Goal: Information Seeking & Learning: Learn about a topic

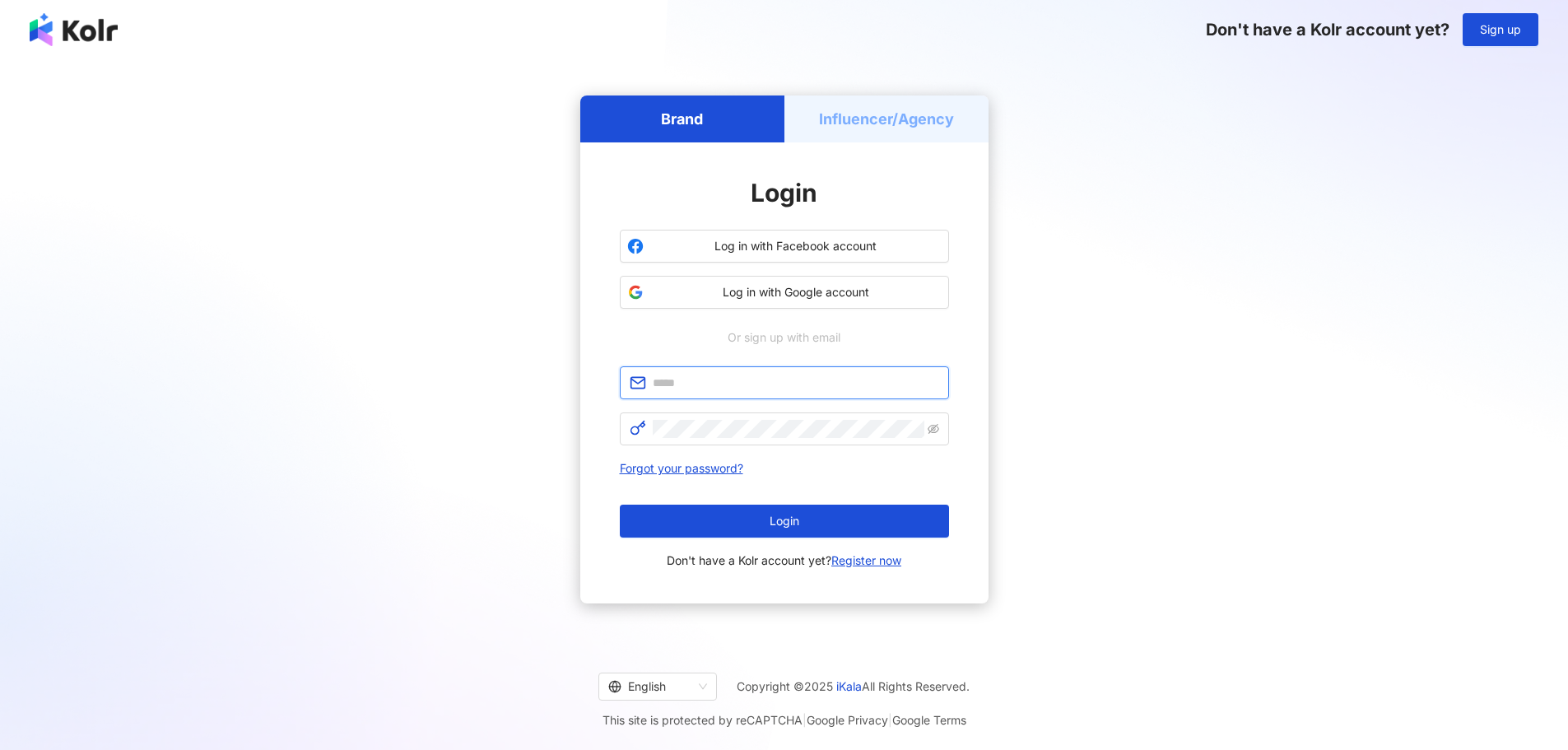
click at [702, 385] on input "text" at bounding box center [796, 383] width 287 height 18
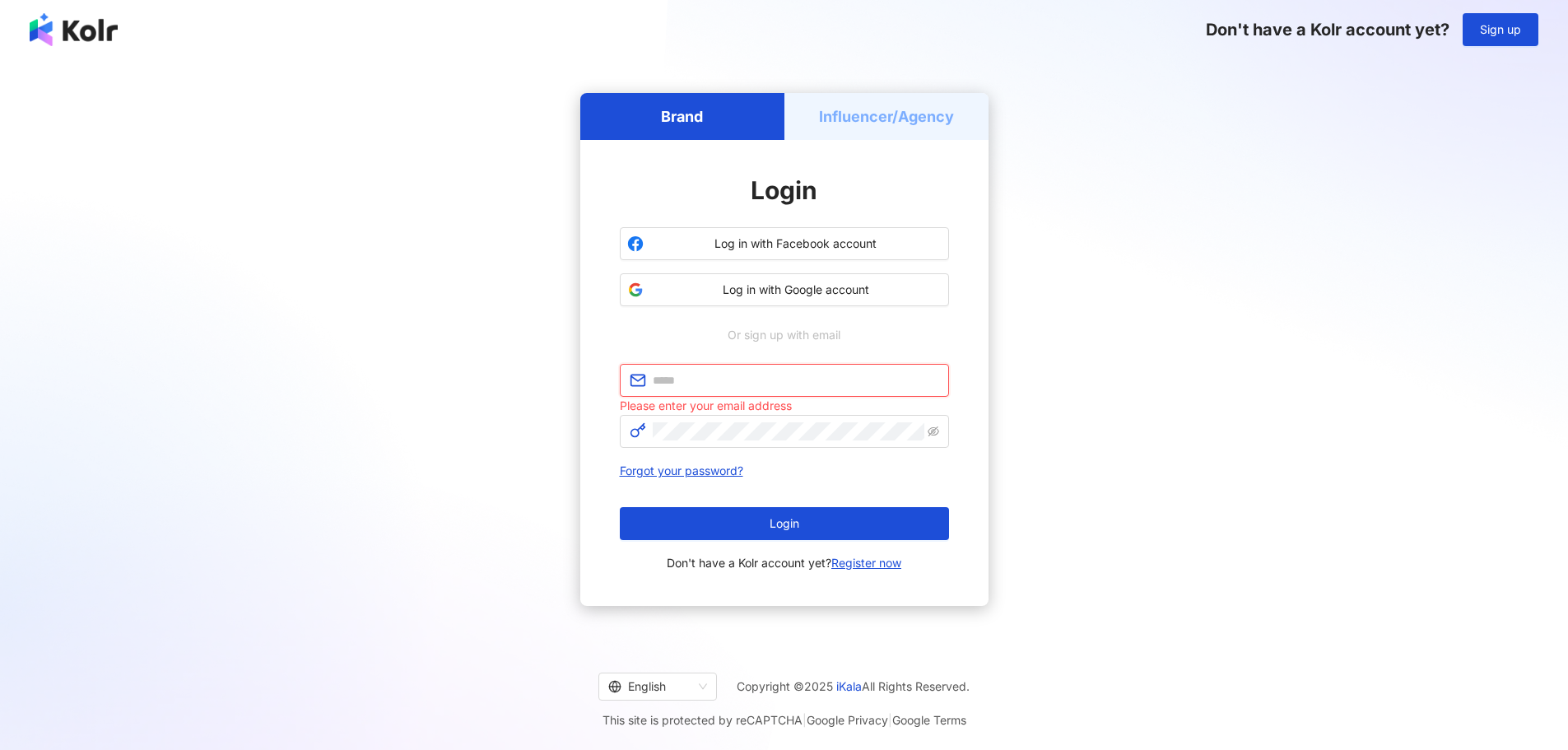
click at [710, 382] on input "text" at bounding box center [796, 380] width 287 height 18
paste input "**********"
type input "**********"
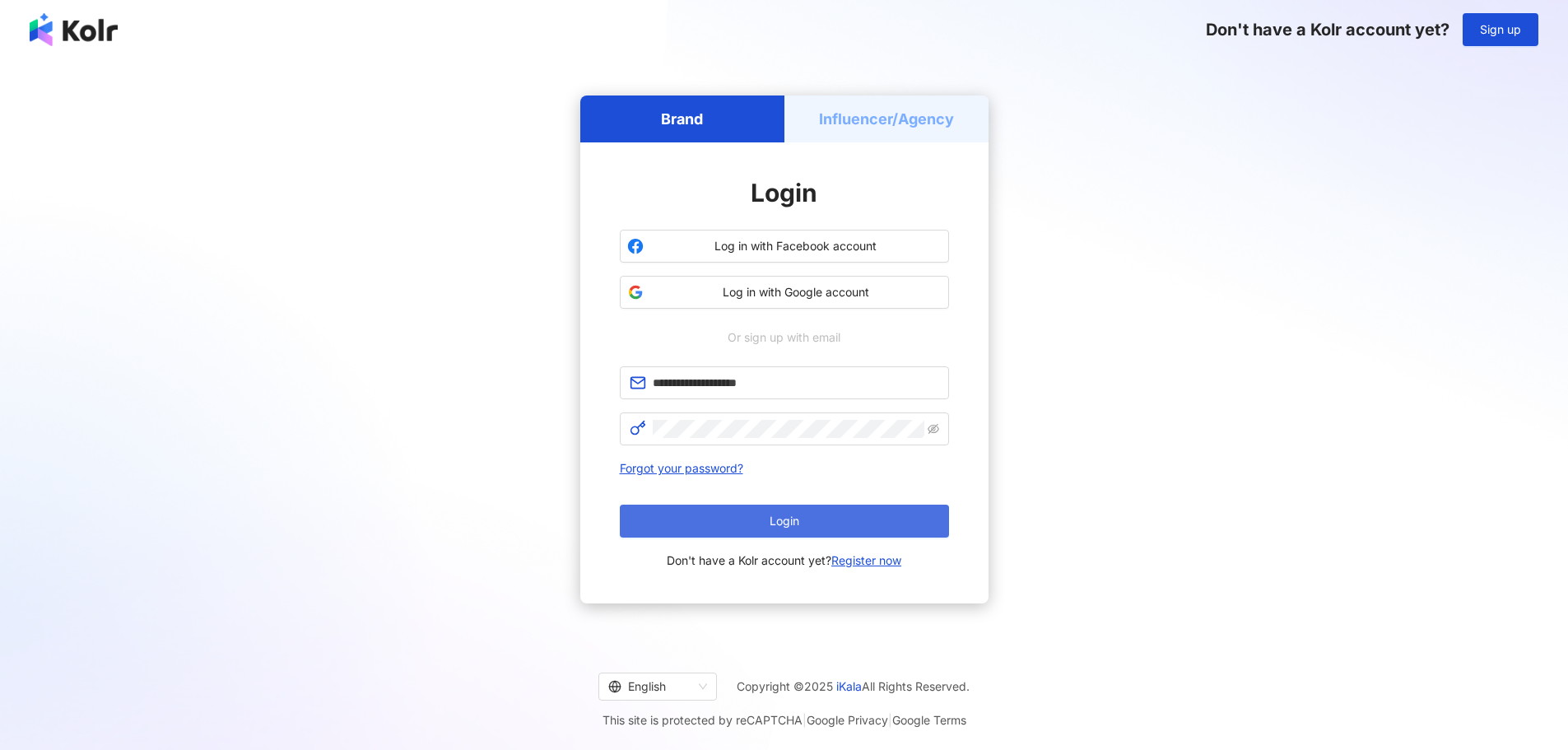
click at [725, 518] on button "Login" at bounding box center [784, 521] width 329 height 33
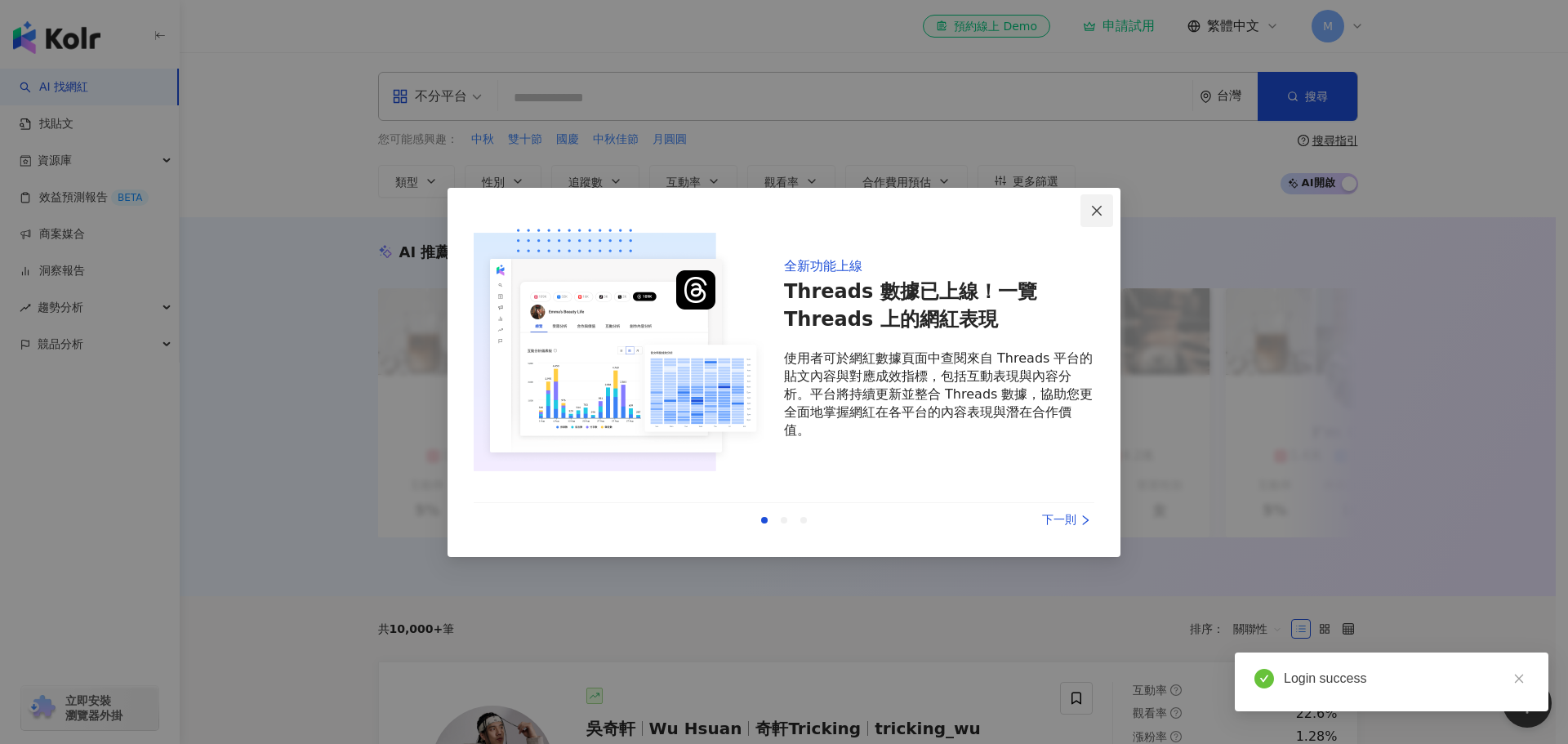
click at [1093, 213] on icon "close" at bounding box center [1097, 211] width 13 height 13
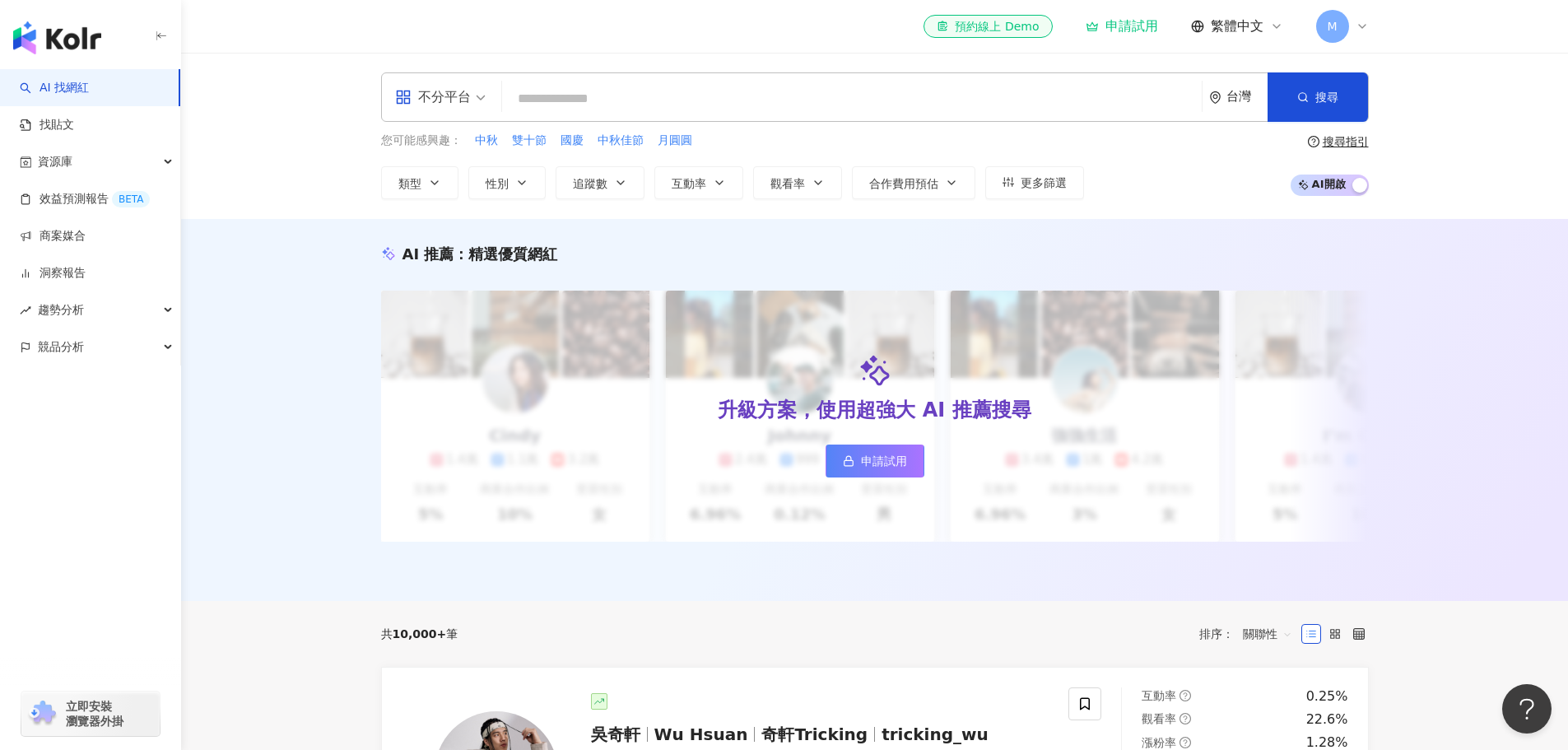
click at [567, 100] on input "search" at bounding box center [852, 99] width 686 height 32
type input "*"
type input "****"
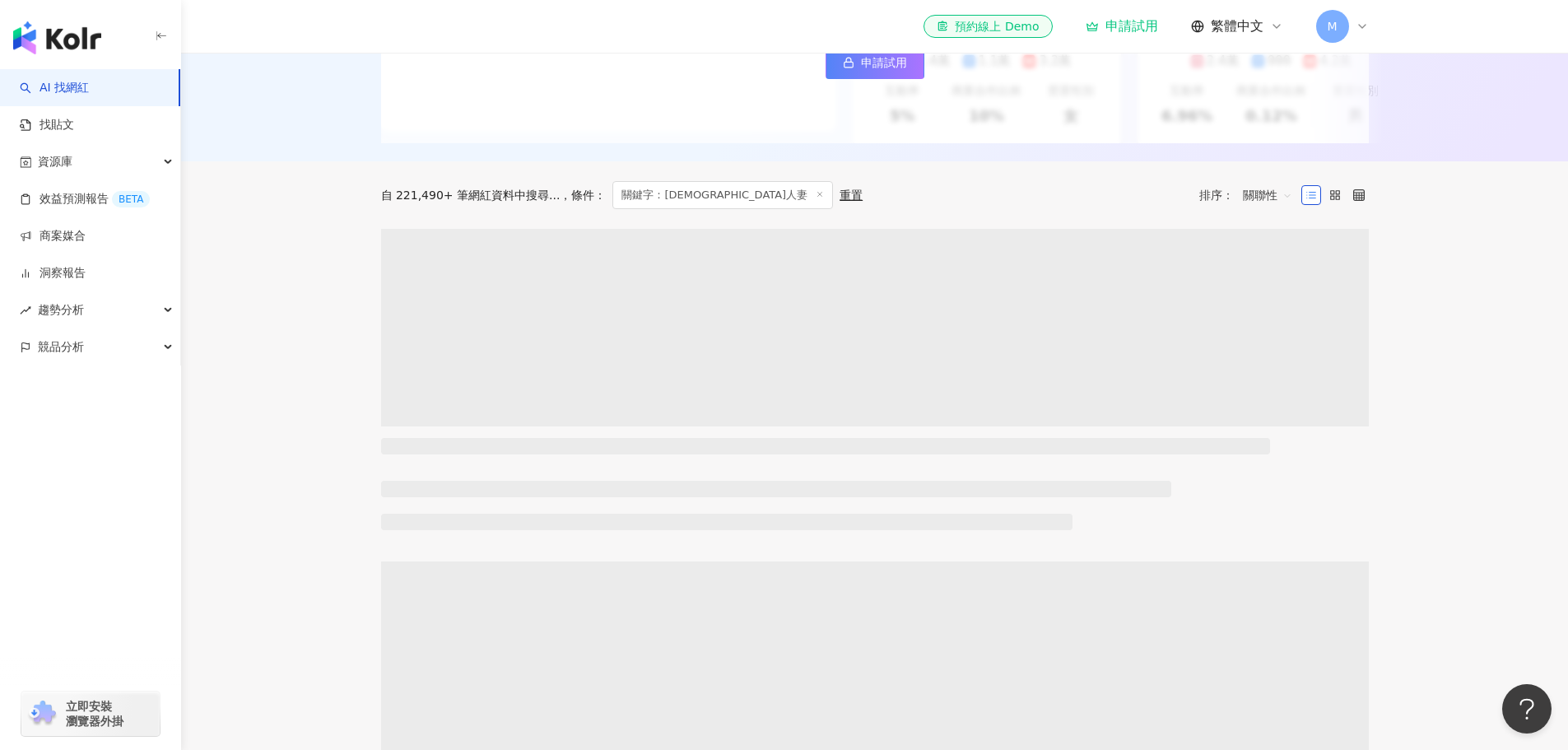
scroll to position [411, 0]
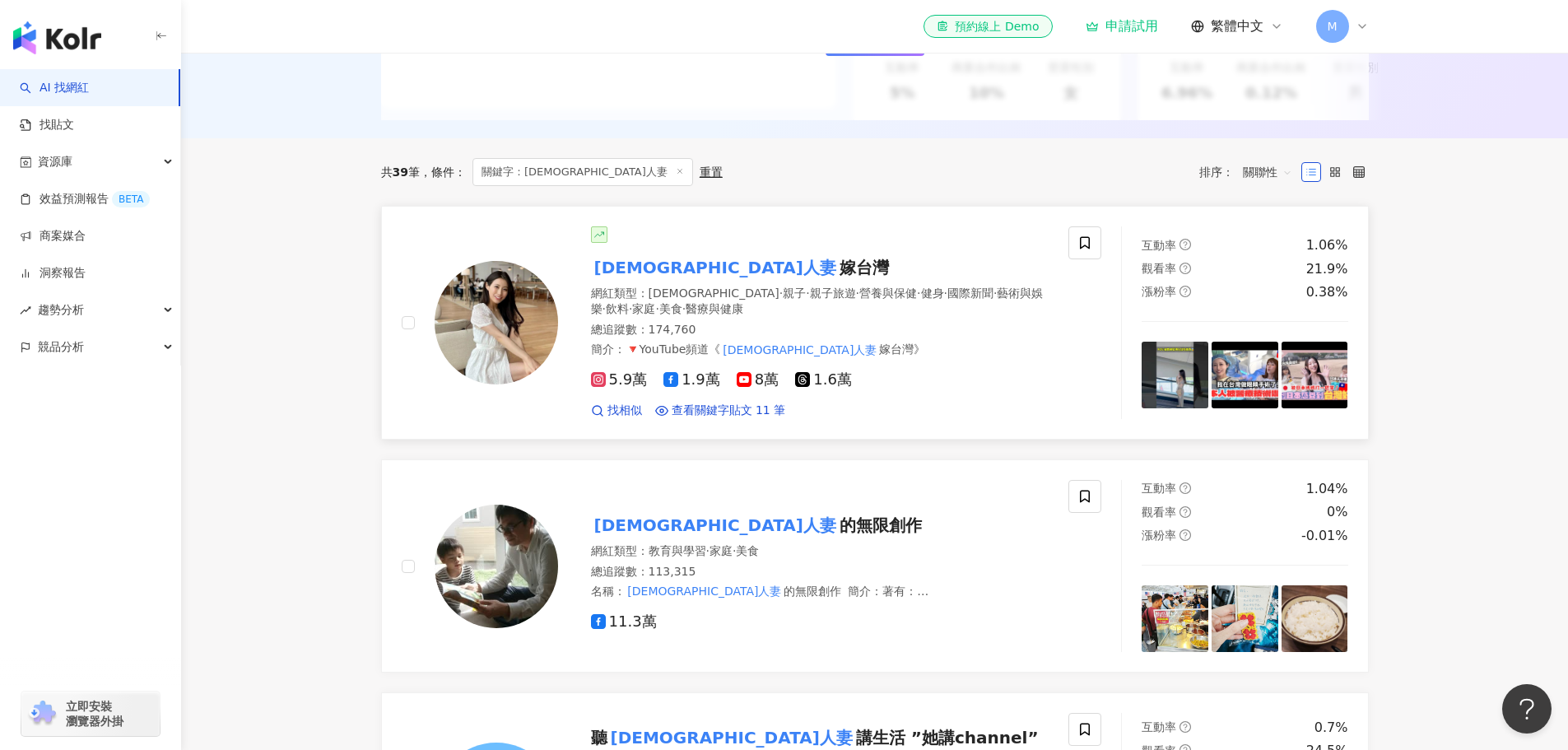
click at [839, 273] on span "嫁台灣" at bounding box center [864, 267] width 50 height 20
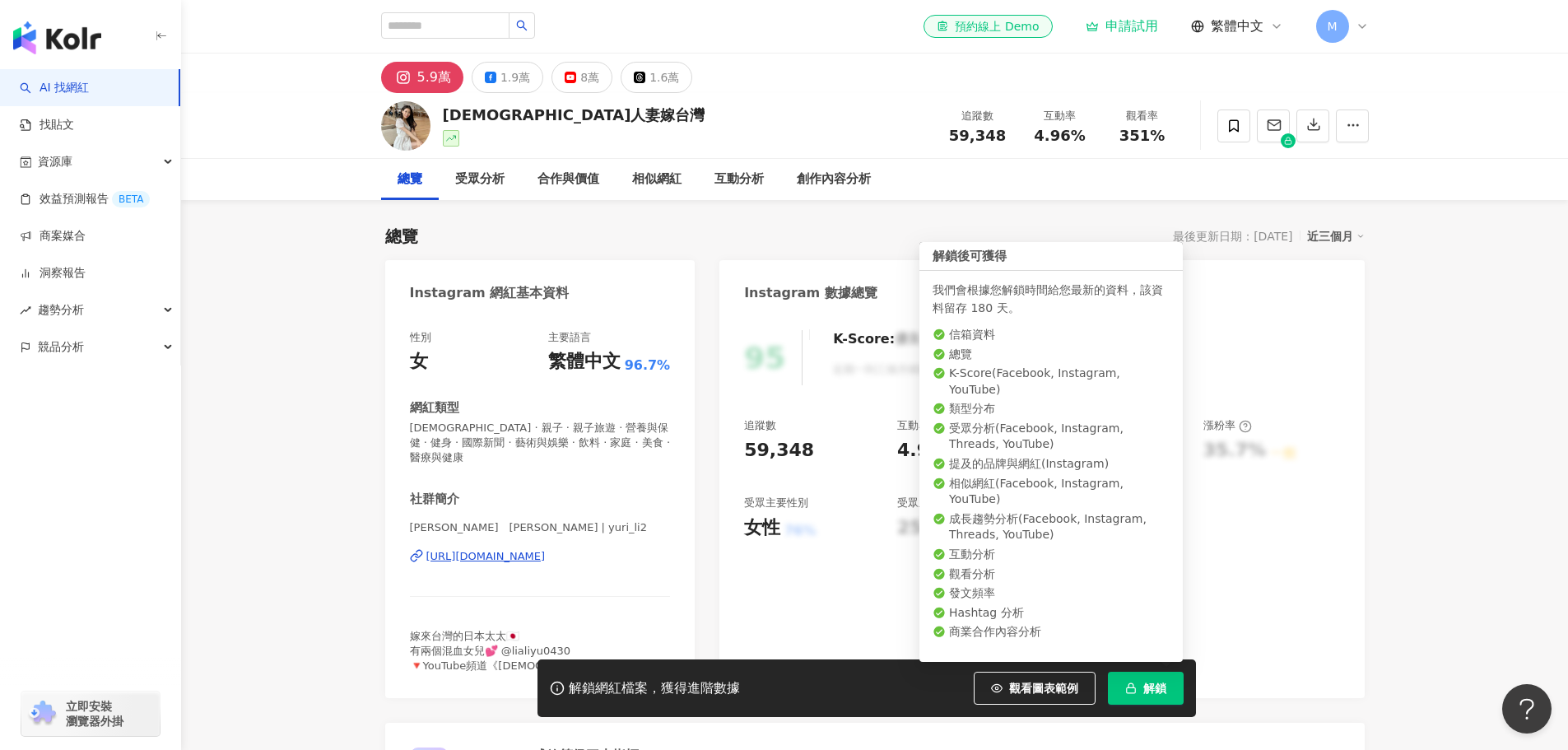
click at [1127, 679] on button "解鎖" at bounding box center [1145, 689] width 76 height 33
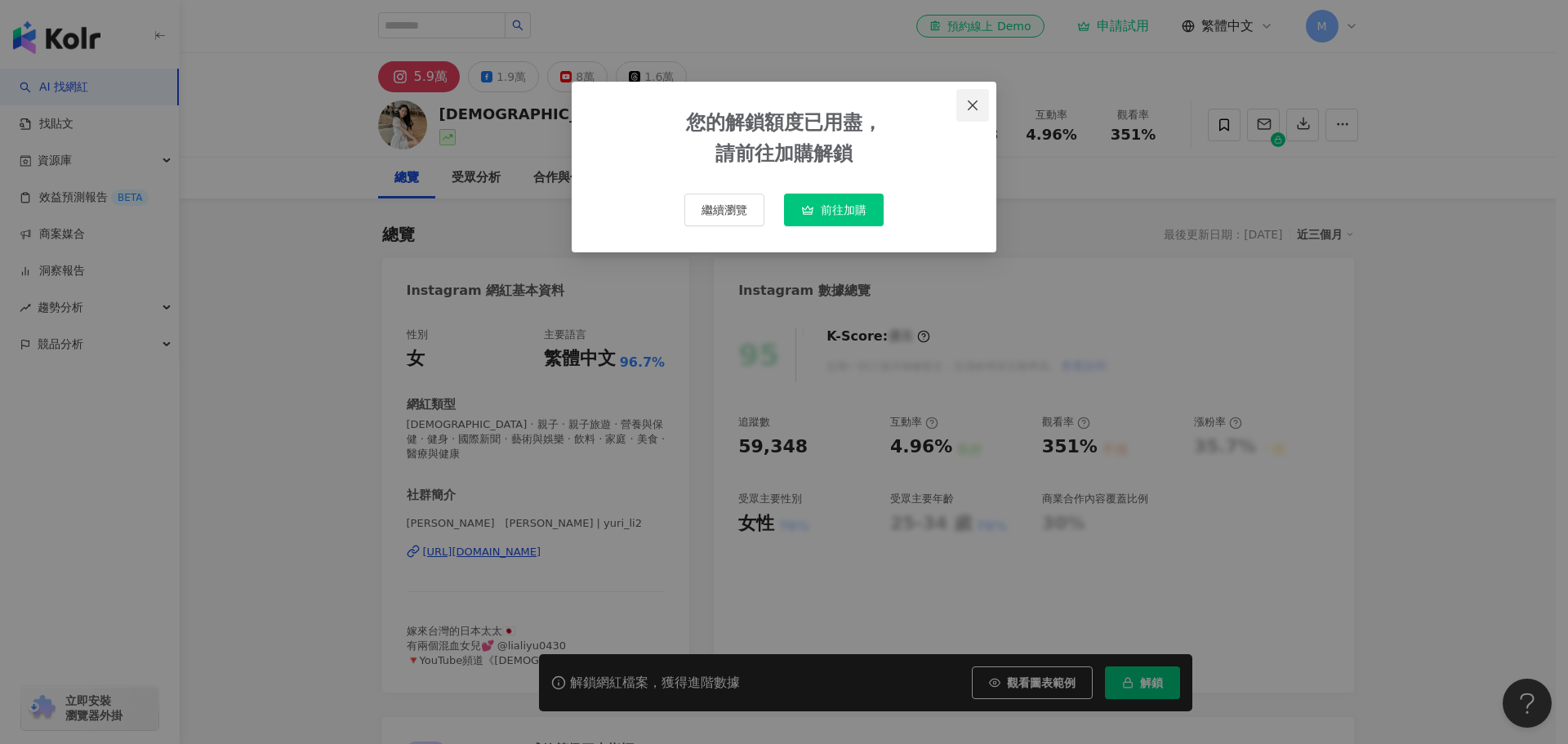
click at [959, 102] on span "Close" at bounding box center [972, 105] width 32 height 13
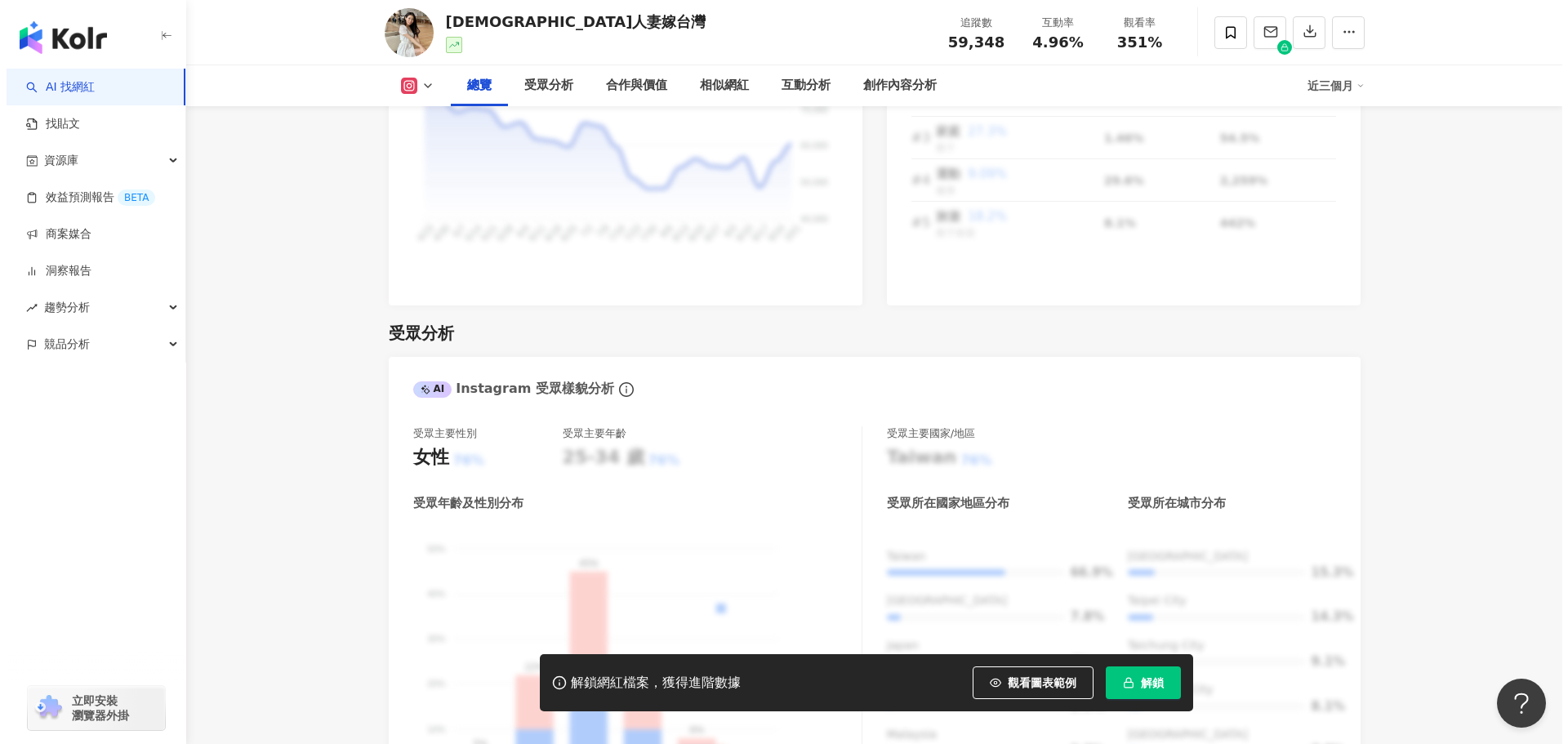
scroll to position [1362, 0]
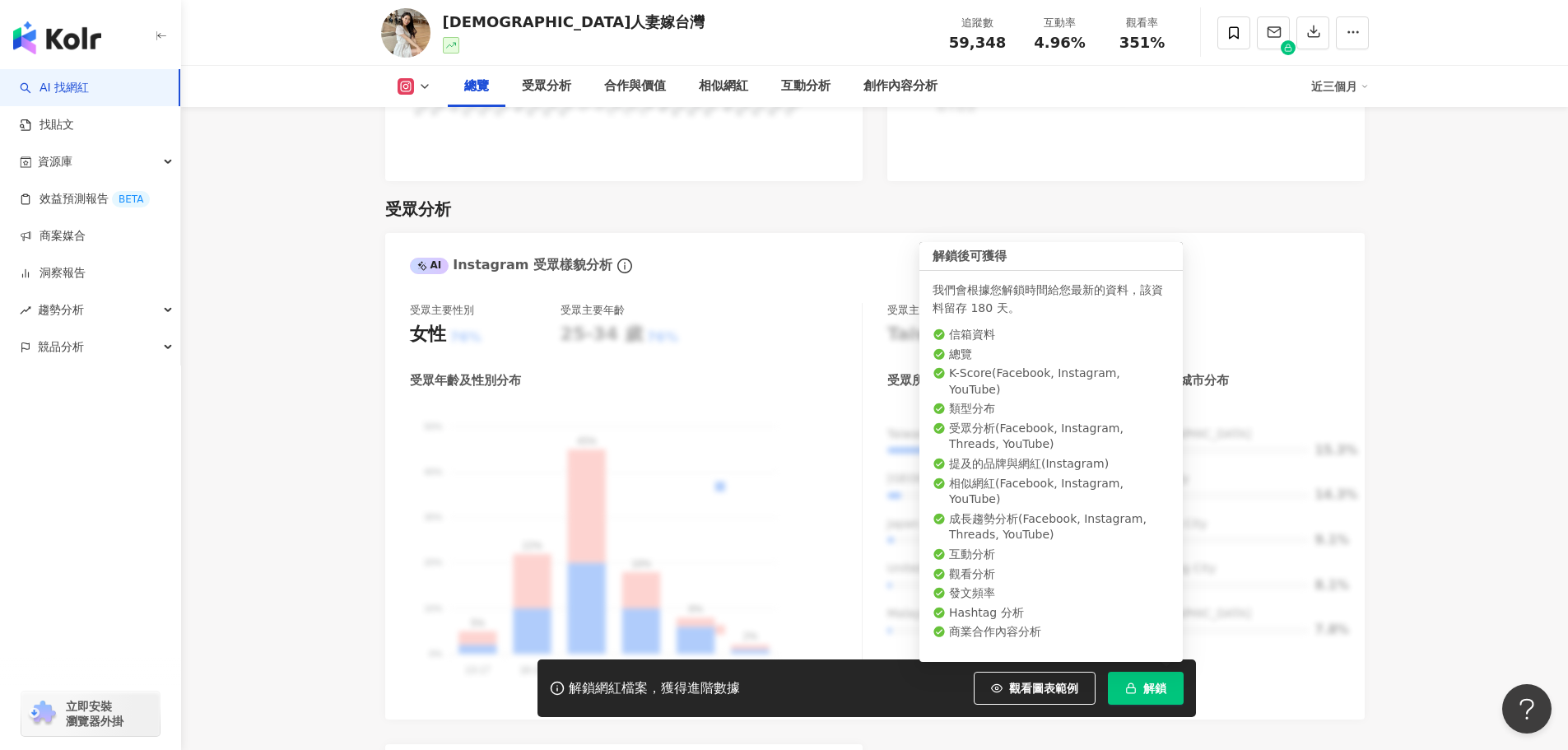
click at [1151, 695] on span "解鎖" at bounding box center [1155, 689] width 23 height 13
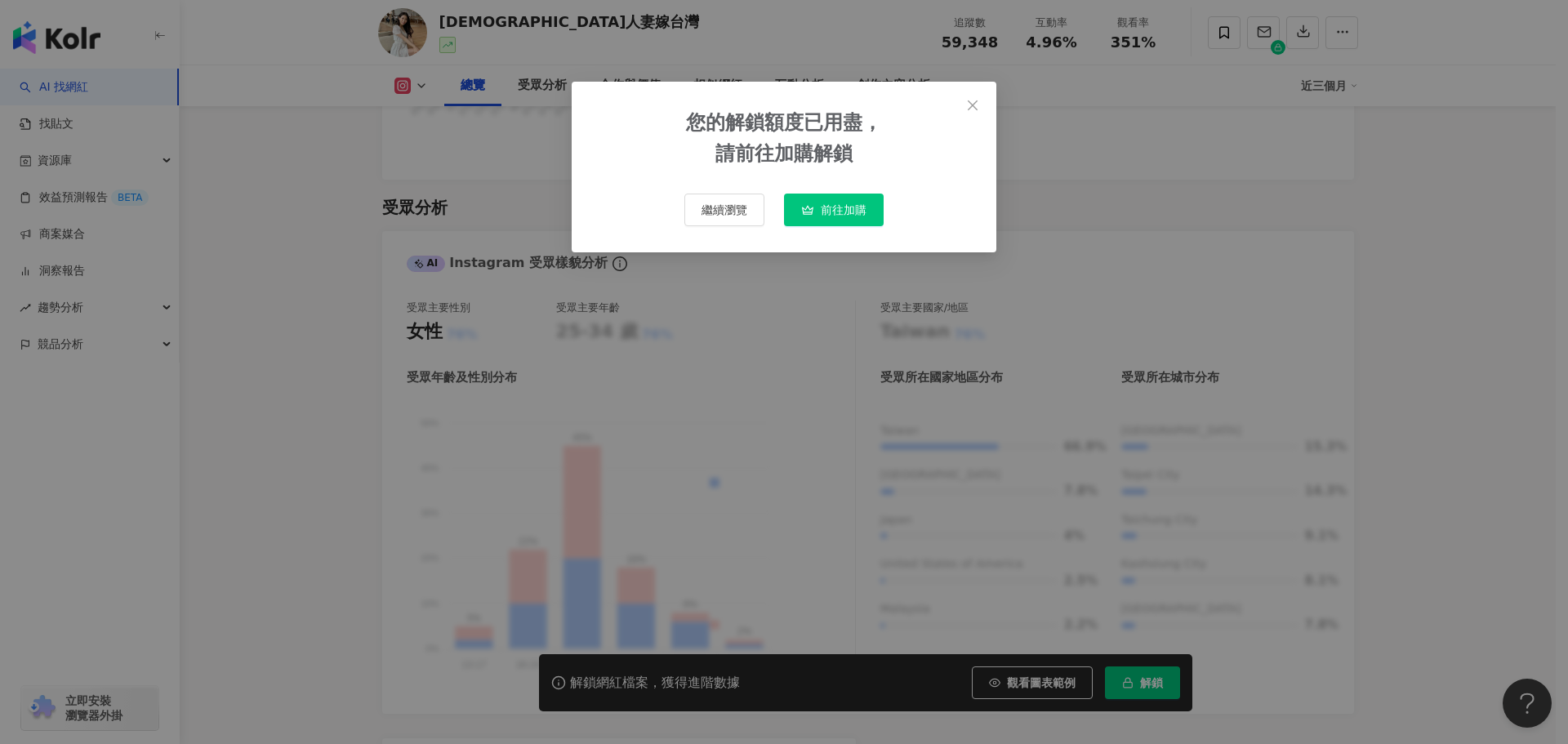
click at [821, 203] on span "前往加購" at bounding box center [843, 210] width 46 height 13
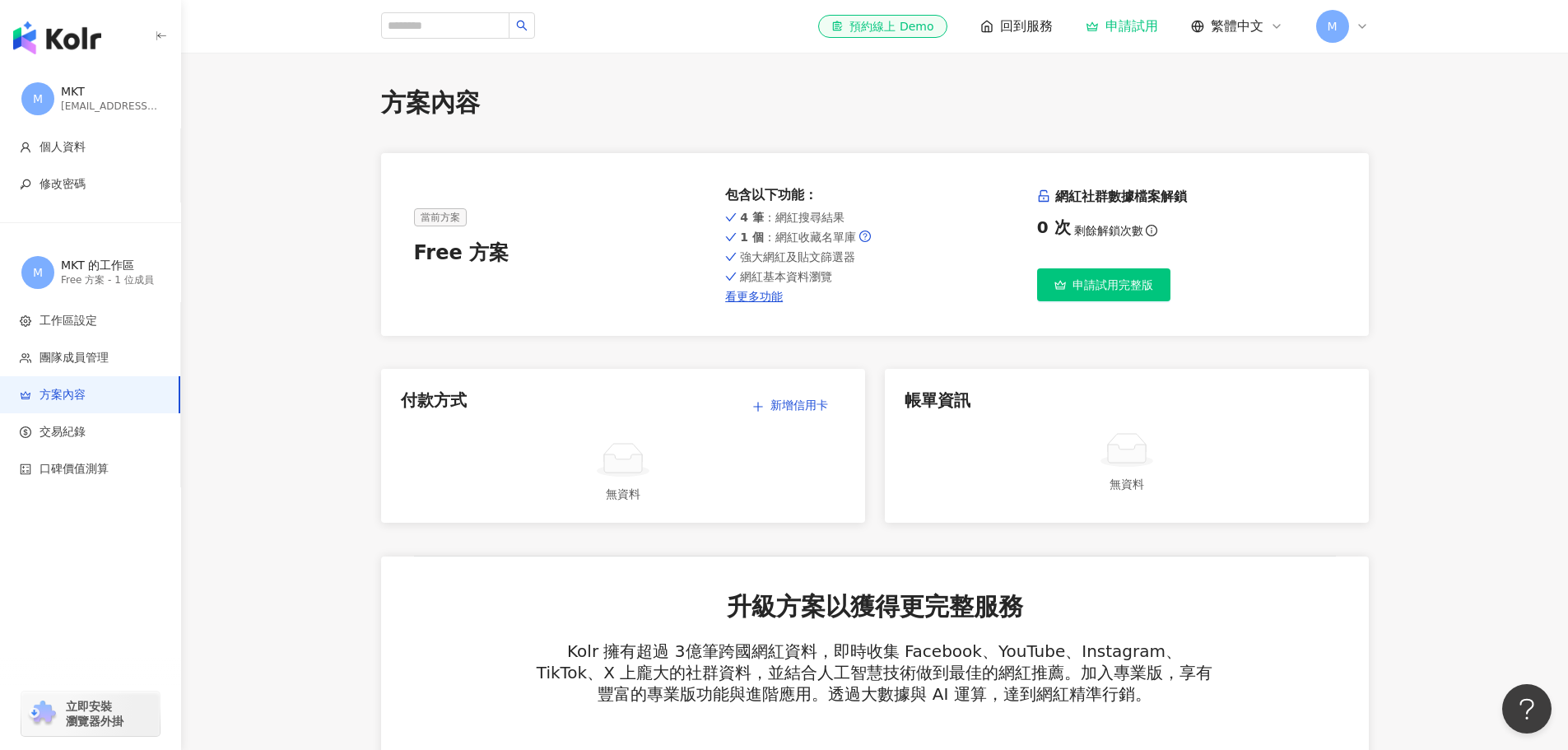
drag, startPoint x: 1083, startPoint y: 291, endPoint x: 967, endPoint y: 305, distance: 116.8
click at [967, 305] on div "當前方案 Free 方案 包含以下功能 ： 4 筆 ：網紅搜尋結果 1 個 ：網紅收藏名單庫 強大網紅及貼文篩選器 網紅基本資料瀏覽 看更多功能 網紅社群數據…" at bounding box center [875, 244] width 988 height 183
click at [1086, 279] on span "申請試用完整版" at bounding box center [1113, 285] width 80 height 13
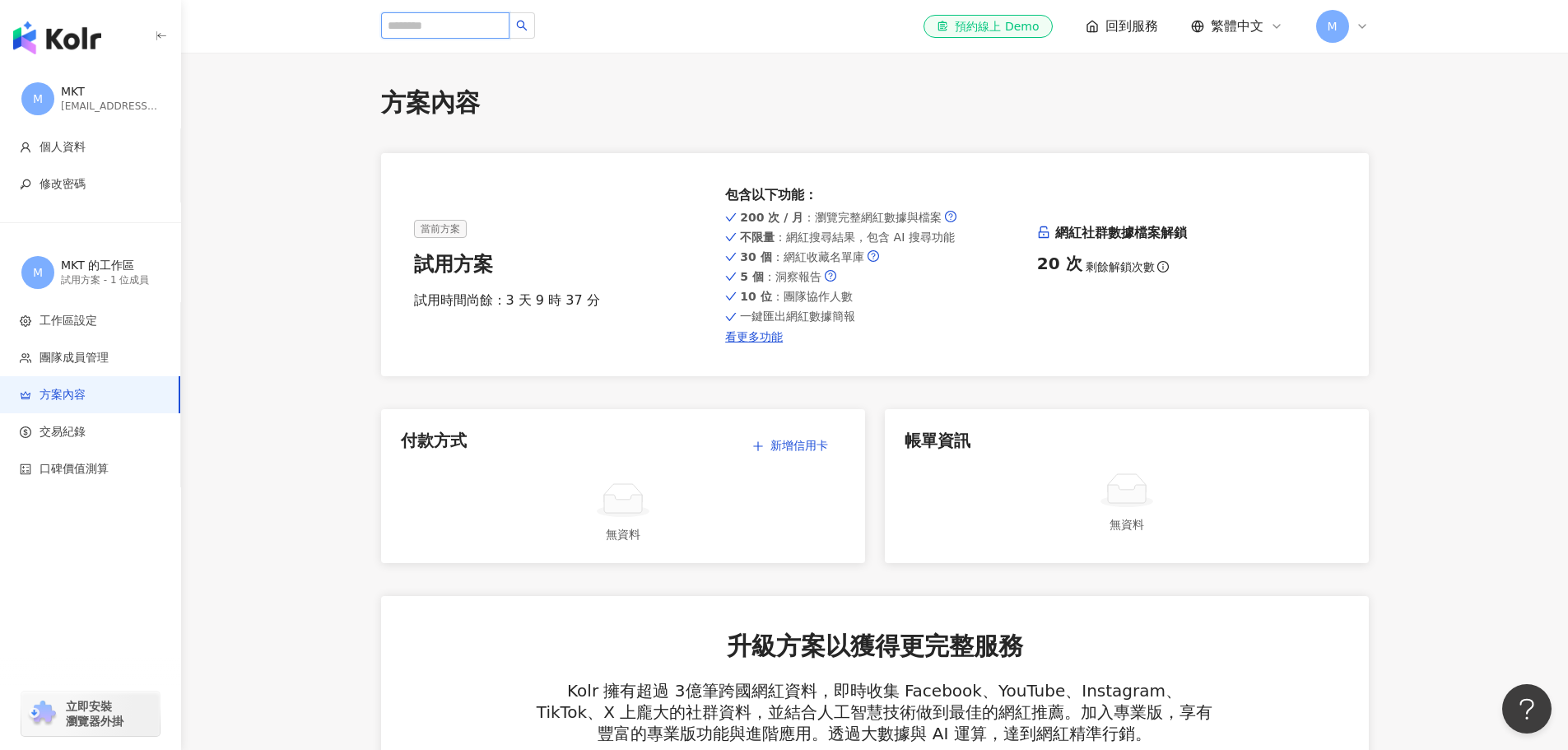
click at [425, 18] on input "search" at bounding box center [446, 26] width 128 height 27
type input "****"
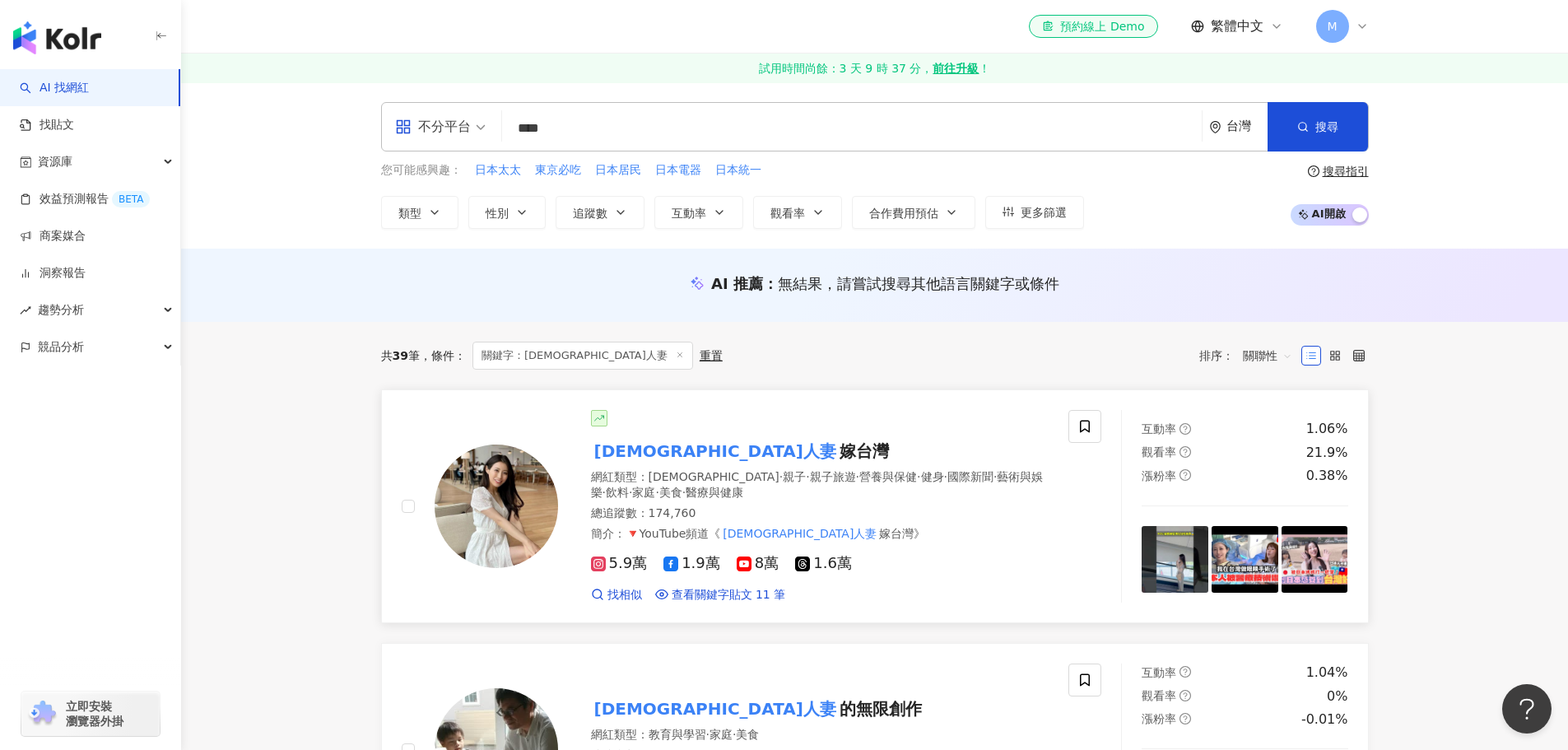
click at [645, 454] on mark "日本人妻" at bounding box center [715, 452] width 249 height 27
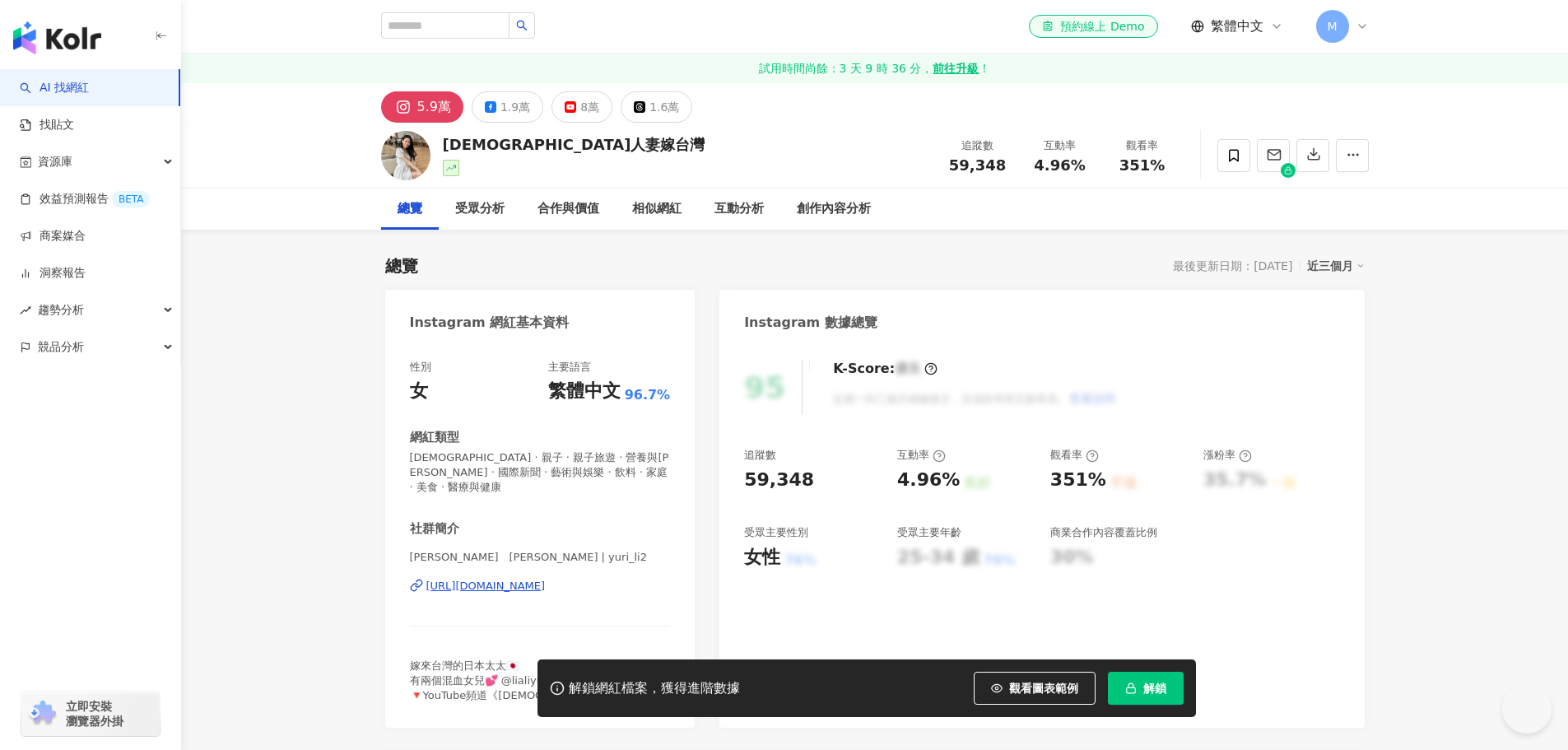
click at [1149, 702] on button "解鎖" at bounding box center [1145, 689] width 76 height 33
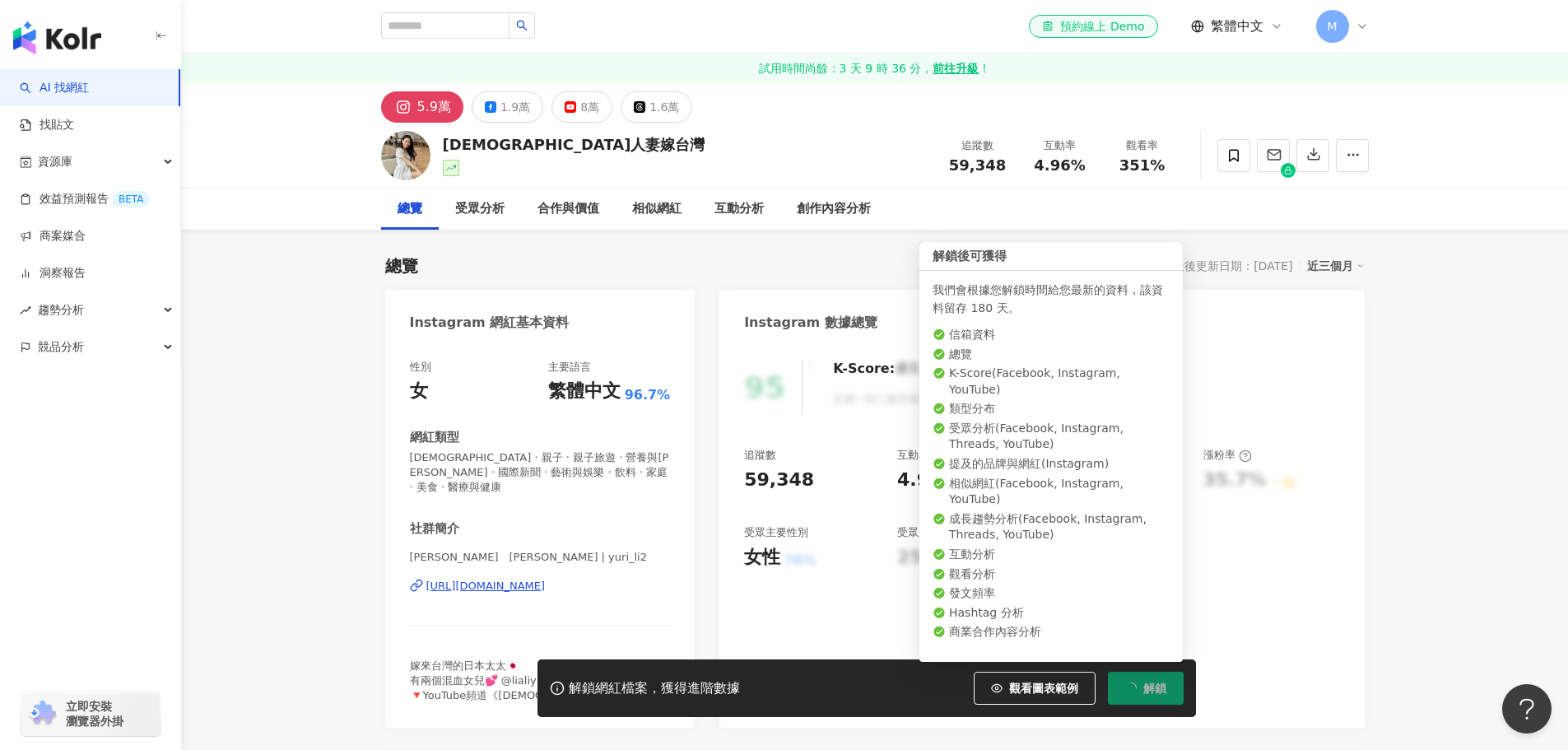
click at [1150, 690] on span "解鎖" at bounding box center [1155, 689] width 23 height 13
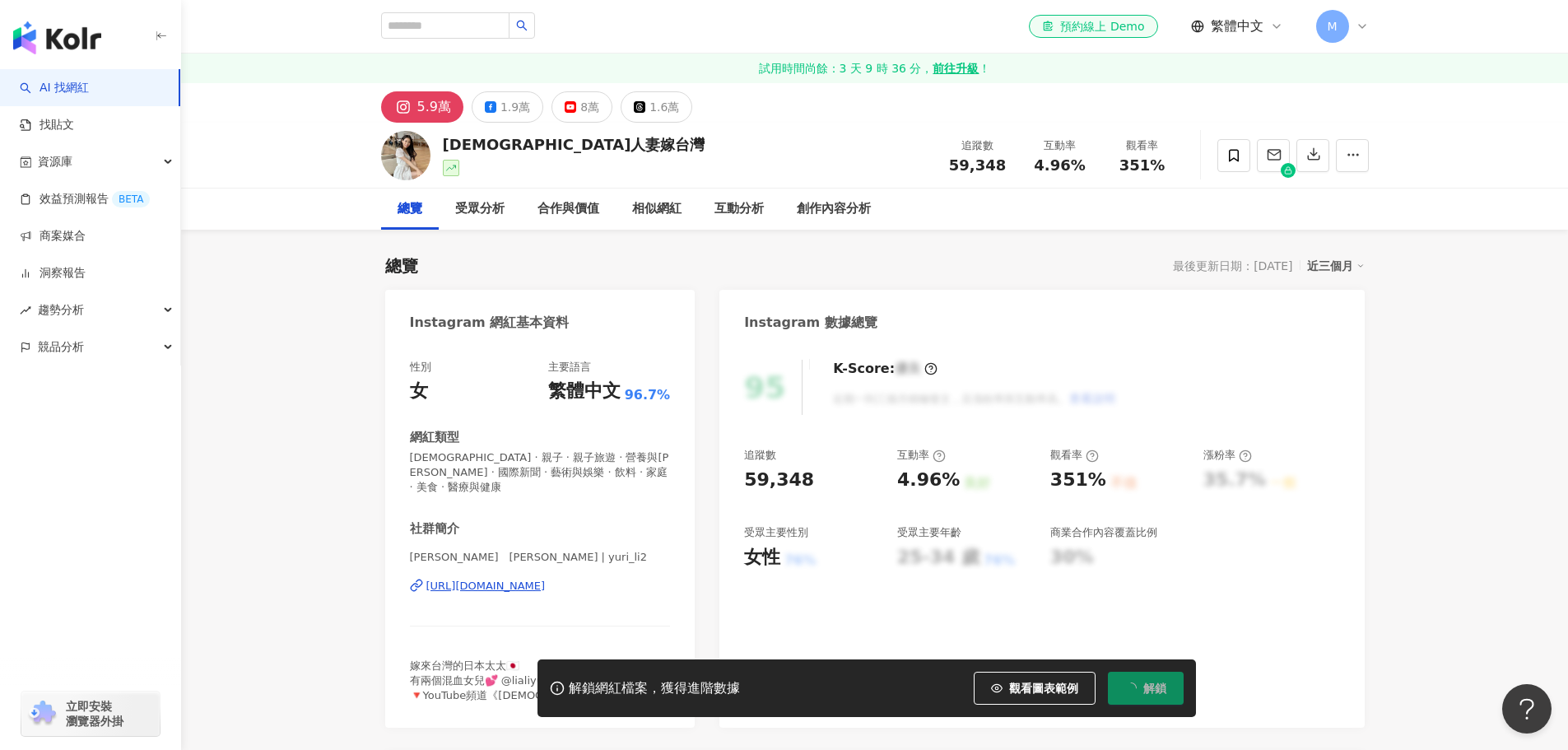
click at [1305, 518] on div "追蹤數 59,348 互動率 4.96% 良好 觀看率 351% 不佳 漲粉率 35.7% 一般 受眾主要性別 女性 76% 受眾主要年齡 25-34 歲 7…" at bounding box center [1041, 508] width 595 height 121
click at [1351, 483] on div "95 K-Score : 優良 近期一到三個月積極發文，且漲粉率與互動率高。 查看說明 追蹤數 59,348 互動率 4.96% 良好 觀看率 351% 不佳…" at bounding box center [1041, 536] width 644 height 385
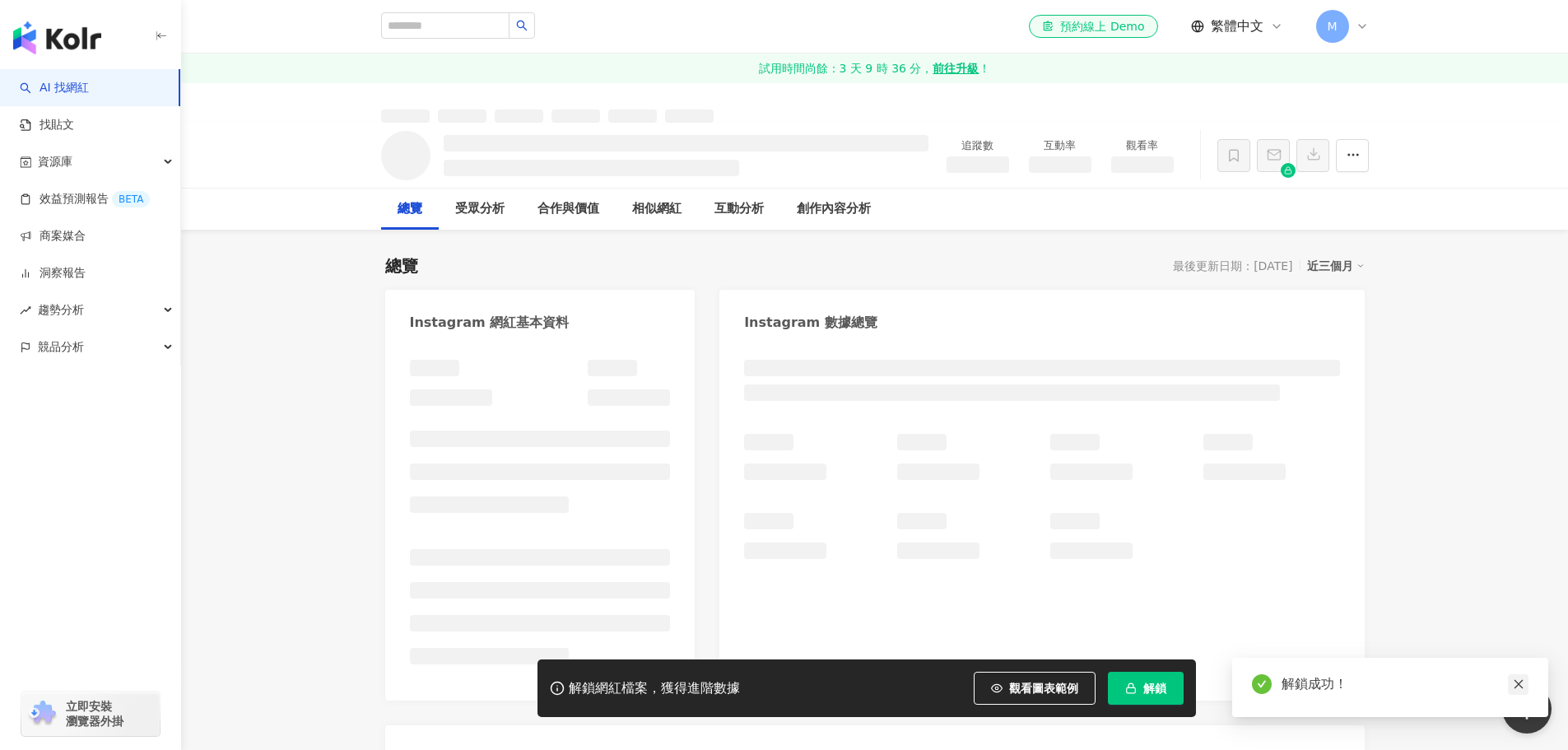
click at [1526, 681] on link at bounding box center [1518, 685] width 21 height 21
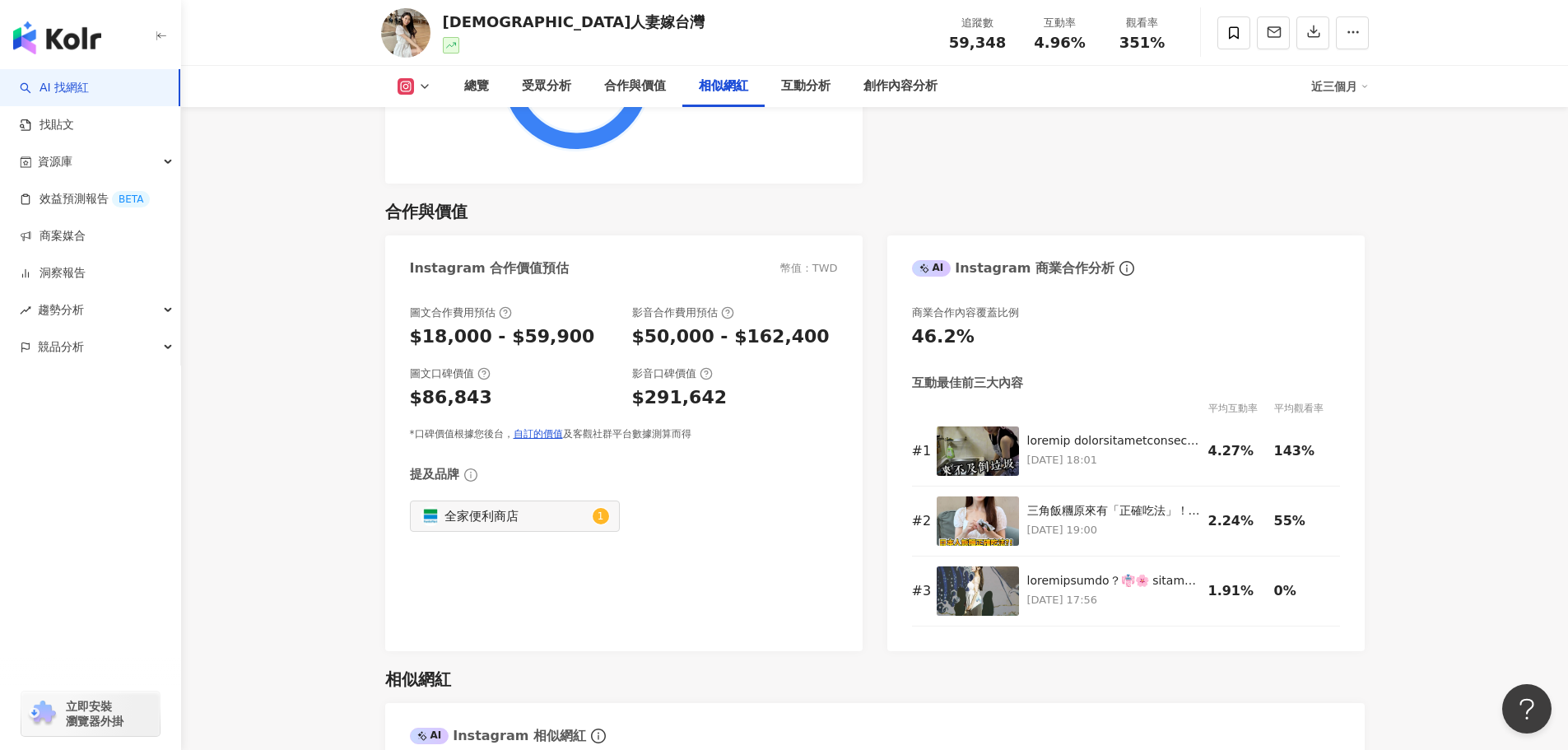
scroll to position [2196, 0]
drag, startPoint x: 345, startPoint y: 413, endPoint x: 323, endPoint y: 440, distance: 34.8
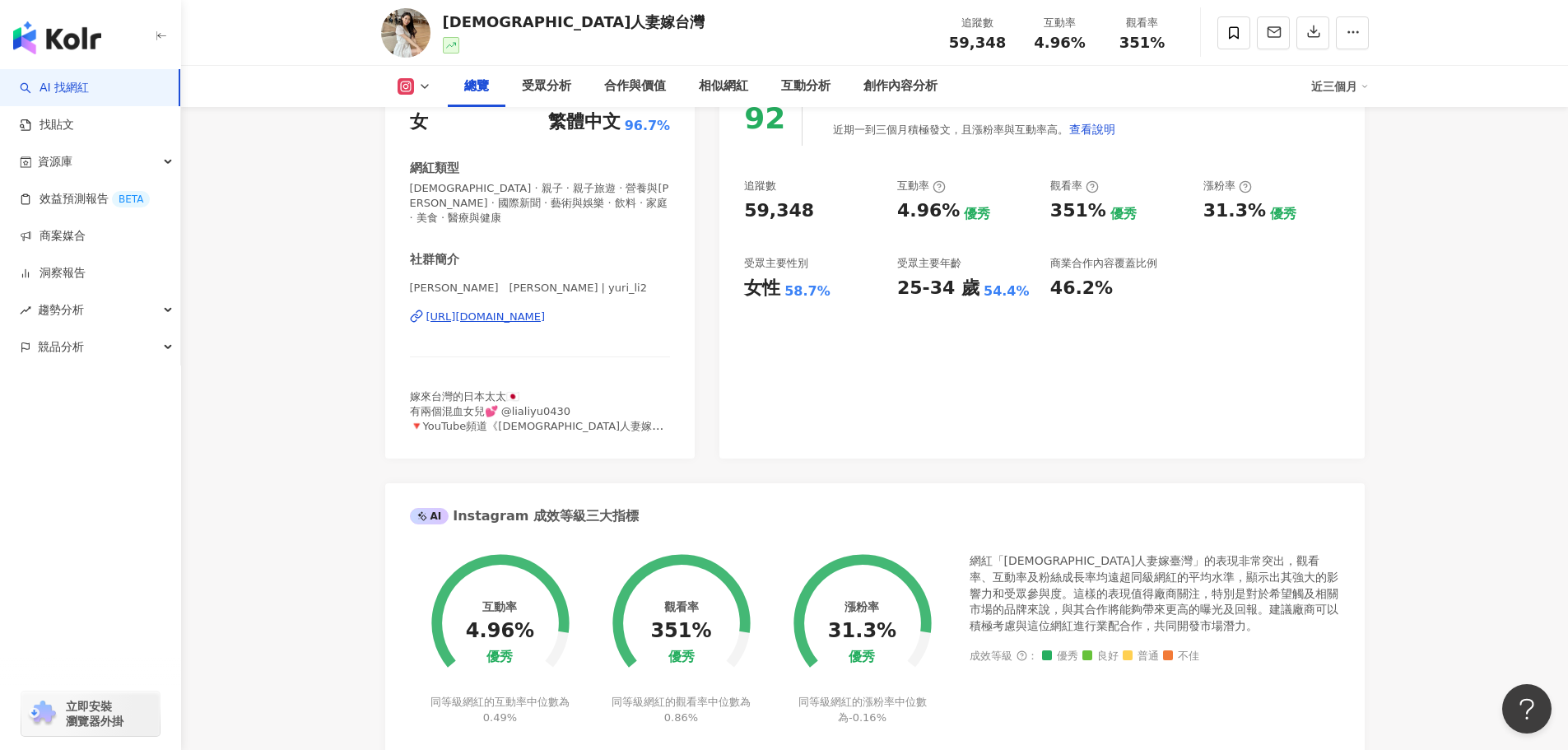
scroll to position [0, 0]
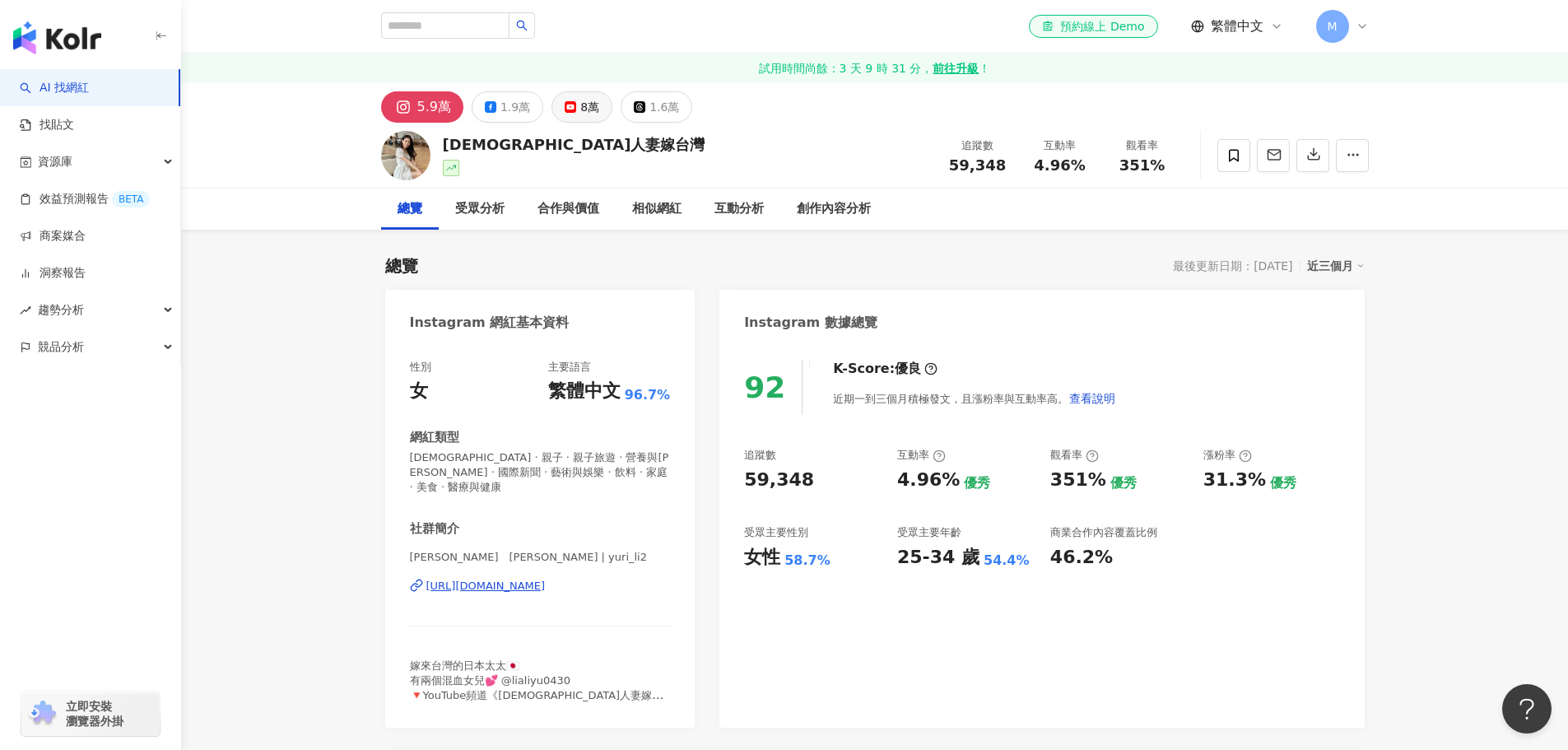
click at [573, 110] on button "8萬" at bounding box center [582, 107] width 61 height 32
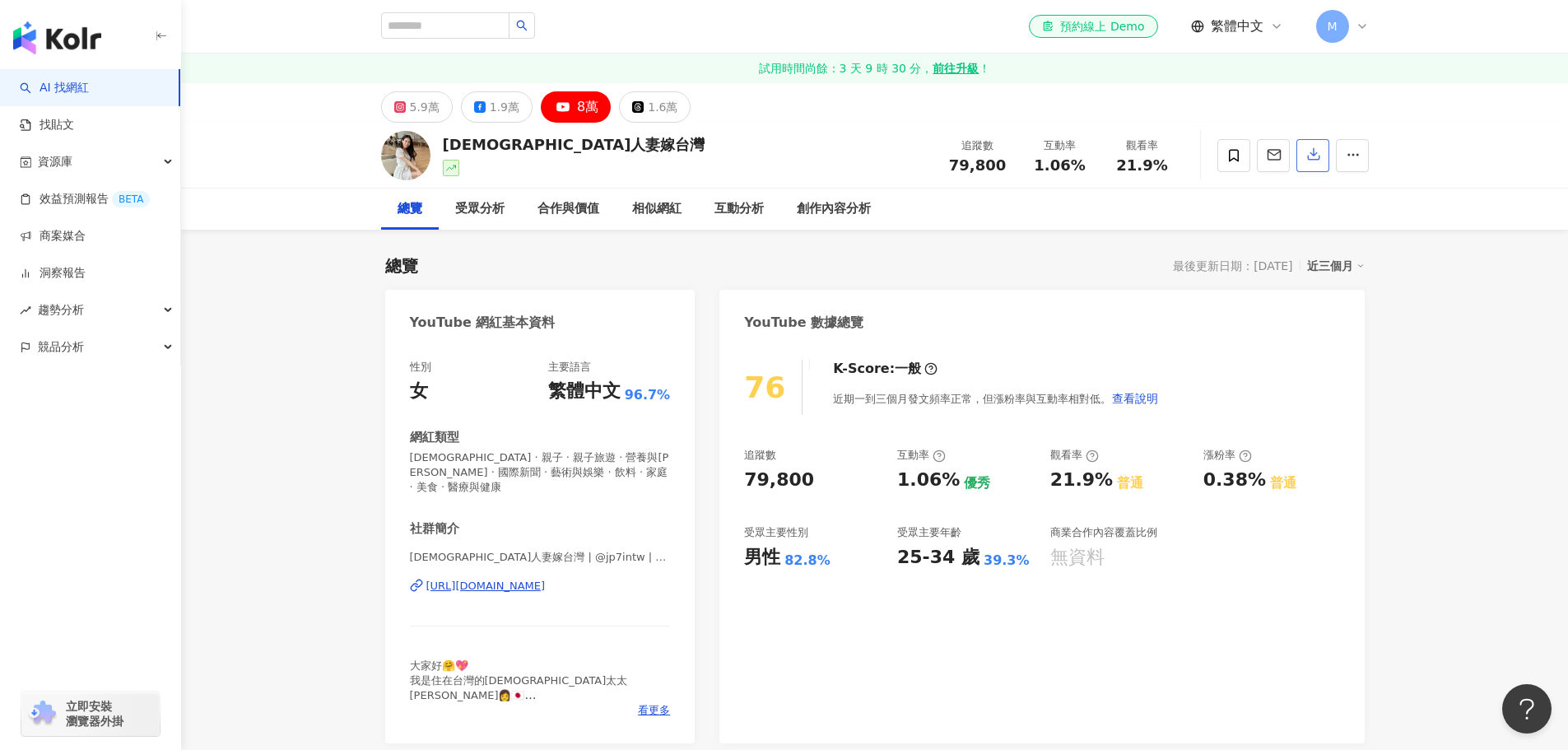
click at [1304, 153] on button "button" at bounding box center [1313, 155] width 33 height 33
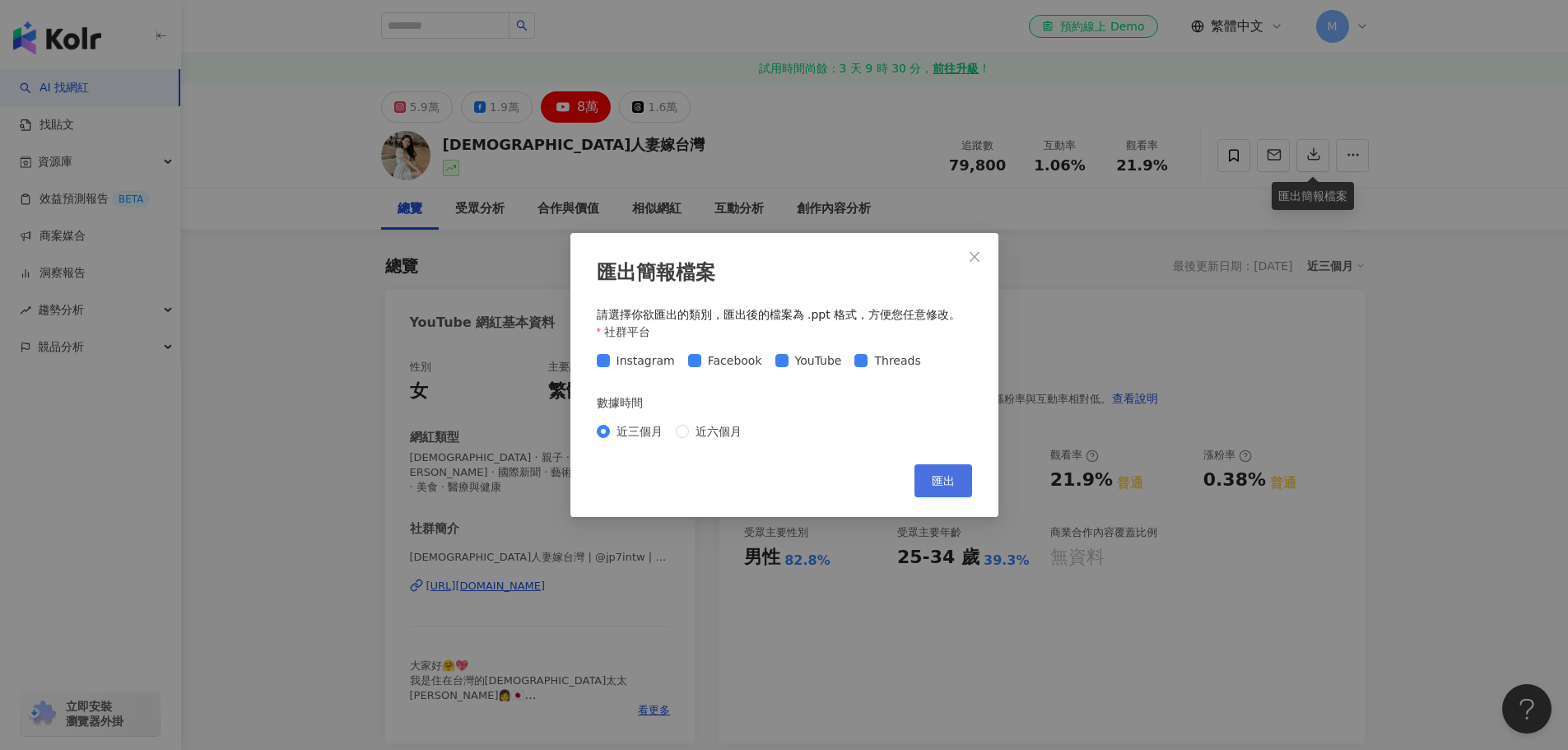
click at [930, 479] on button "匯出" at bounding box center [943, 481] width 57 height 33
click at [1103, 238] on div "匯出簡報檔案 請選擇你欲匯出的類別，匯出後的檔案為 .ppt 格式，方便您任意修改。 社群平台 Instagram Facebook YouTube Thre…" at bounding box center [784, 375] width 1568 height 750
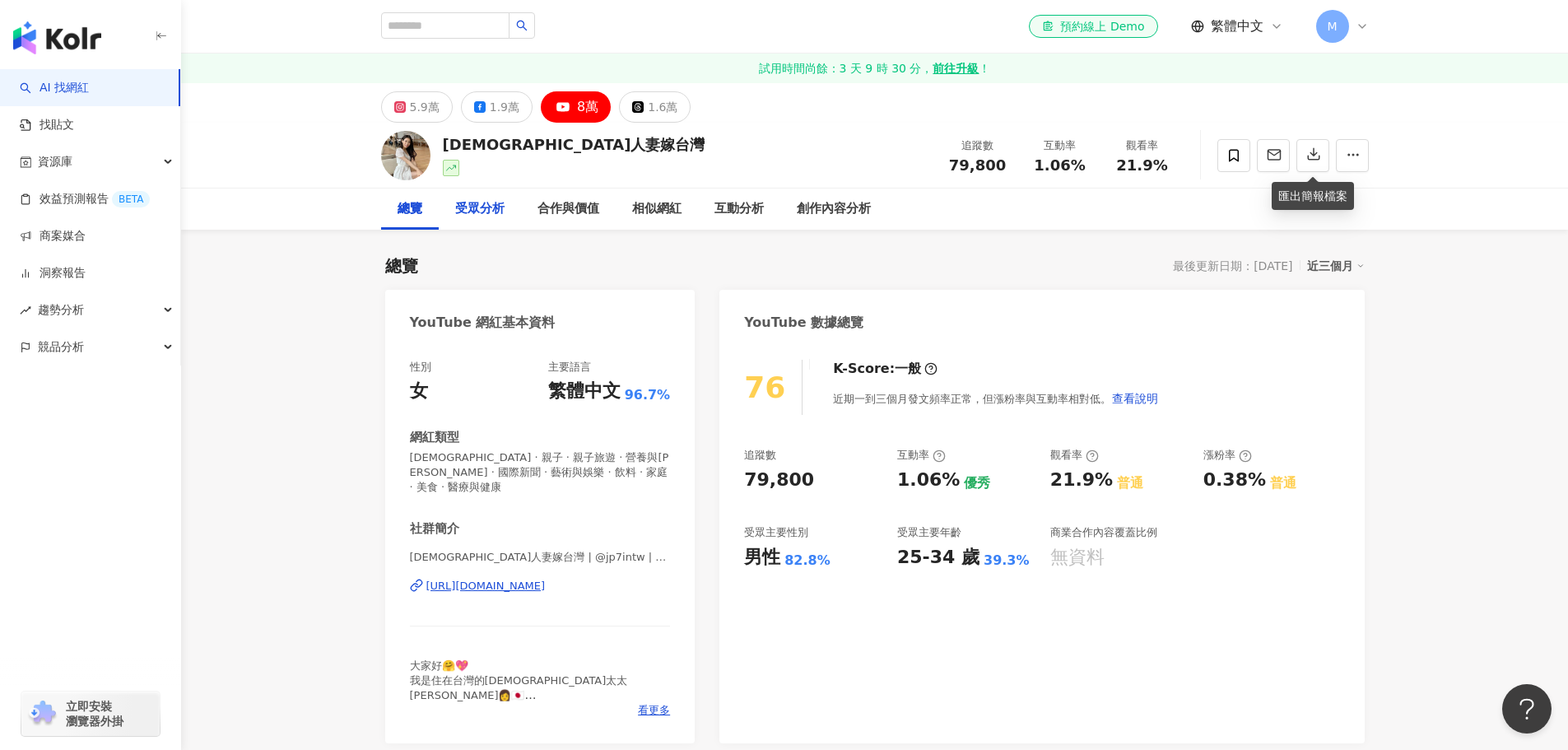
click at [503, 211] on div "受眾分析" at bounding box center [480, 209] width 50 height 20
click at [577, 203] on div "合作與價值" at bounding box center [568, 209] width 62 height 20
click at [648, 107] on div "1.6萬" at bounding box center [663, 107] width 30 height 23
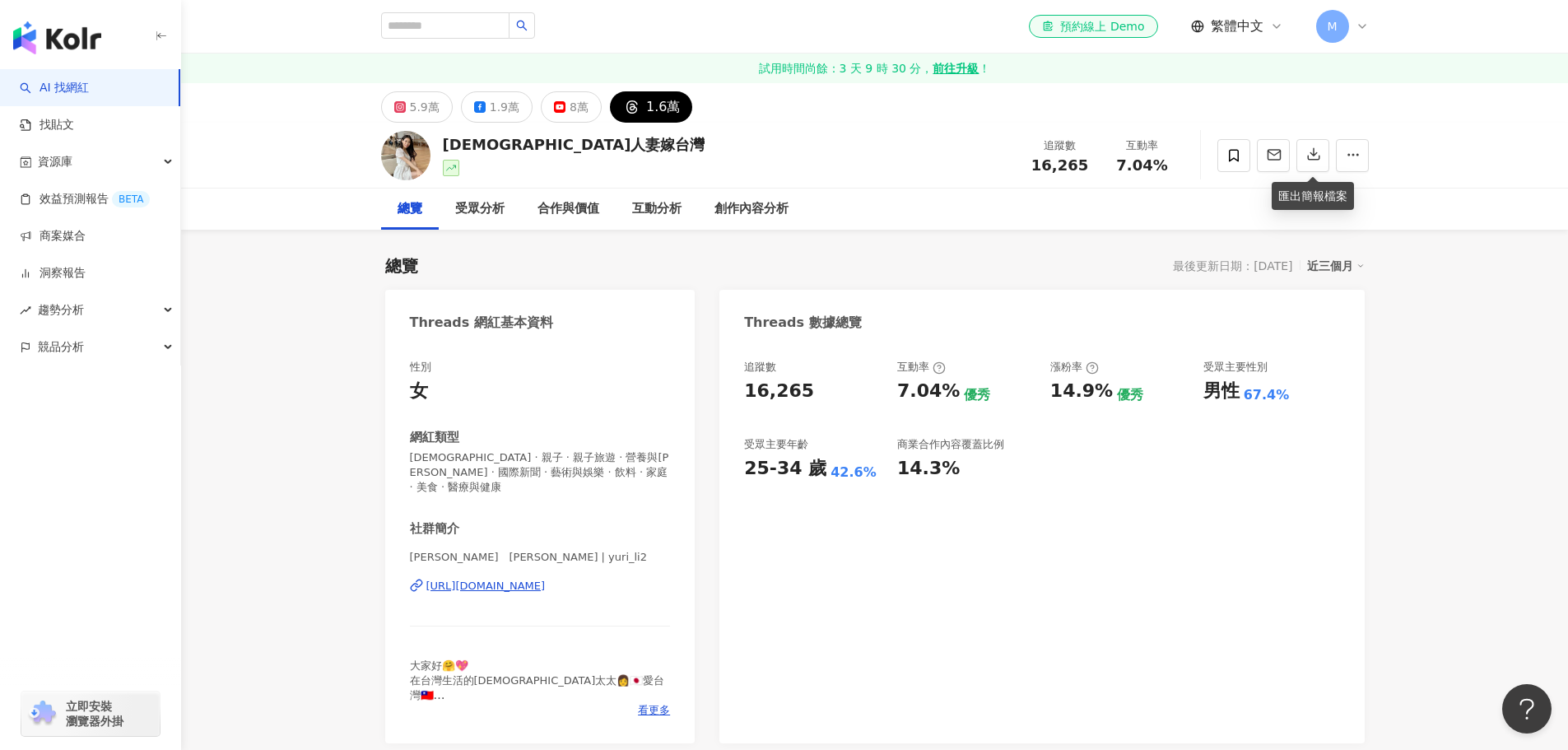
click at [493, 122] on div "日本人妻嫁台灣 追蹤數 16,265 互動率 7.04%" at bounding box center [875, 155] width 1054 height 65
click at [493, 109] on div "1.9萬" at bounding box center [504, 107] width 30 height 23
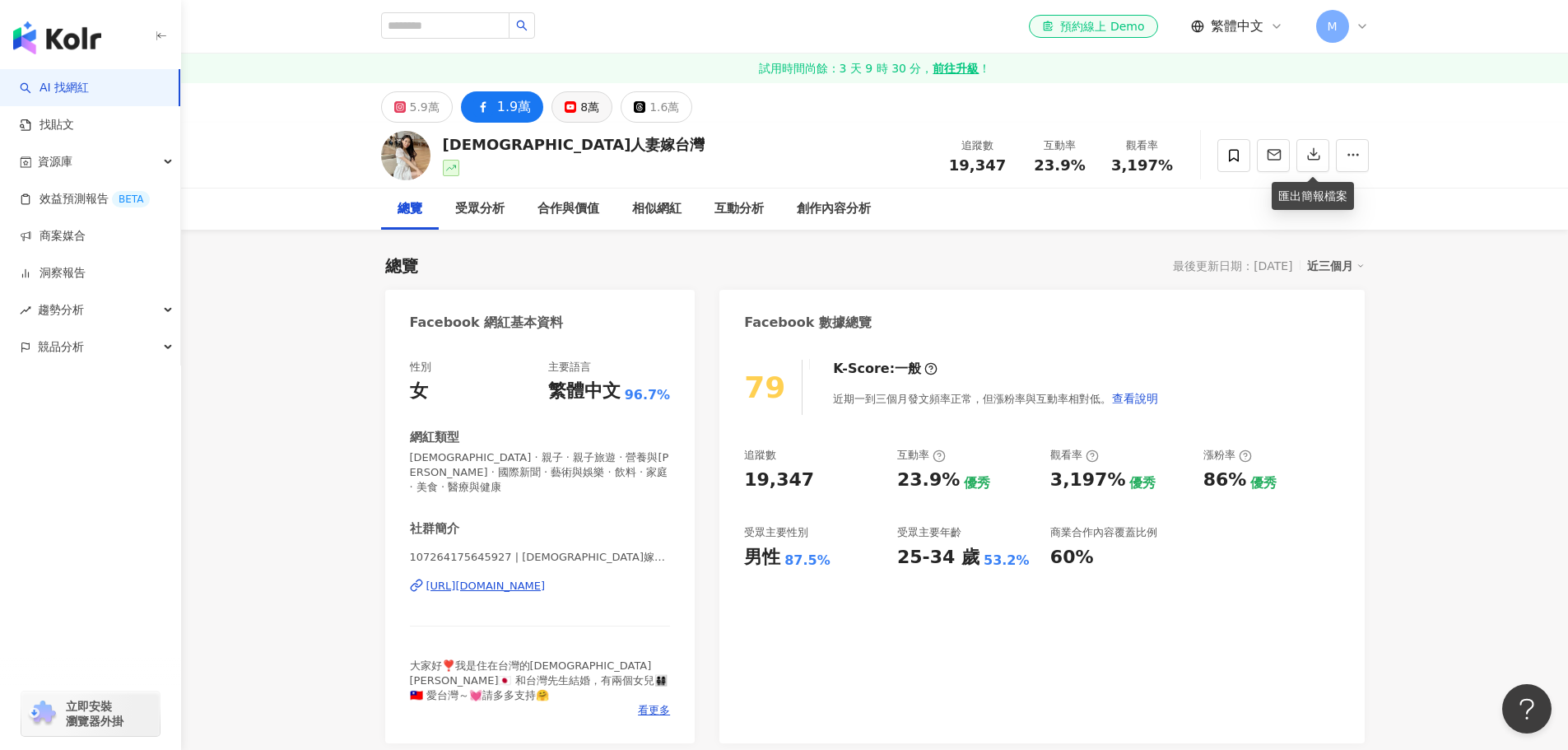
click at [574, 104] on button "8萬" at bounding box center [582, 107] width 61 height 32
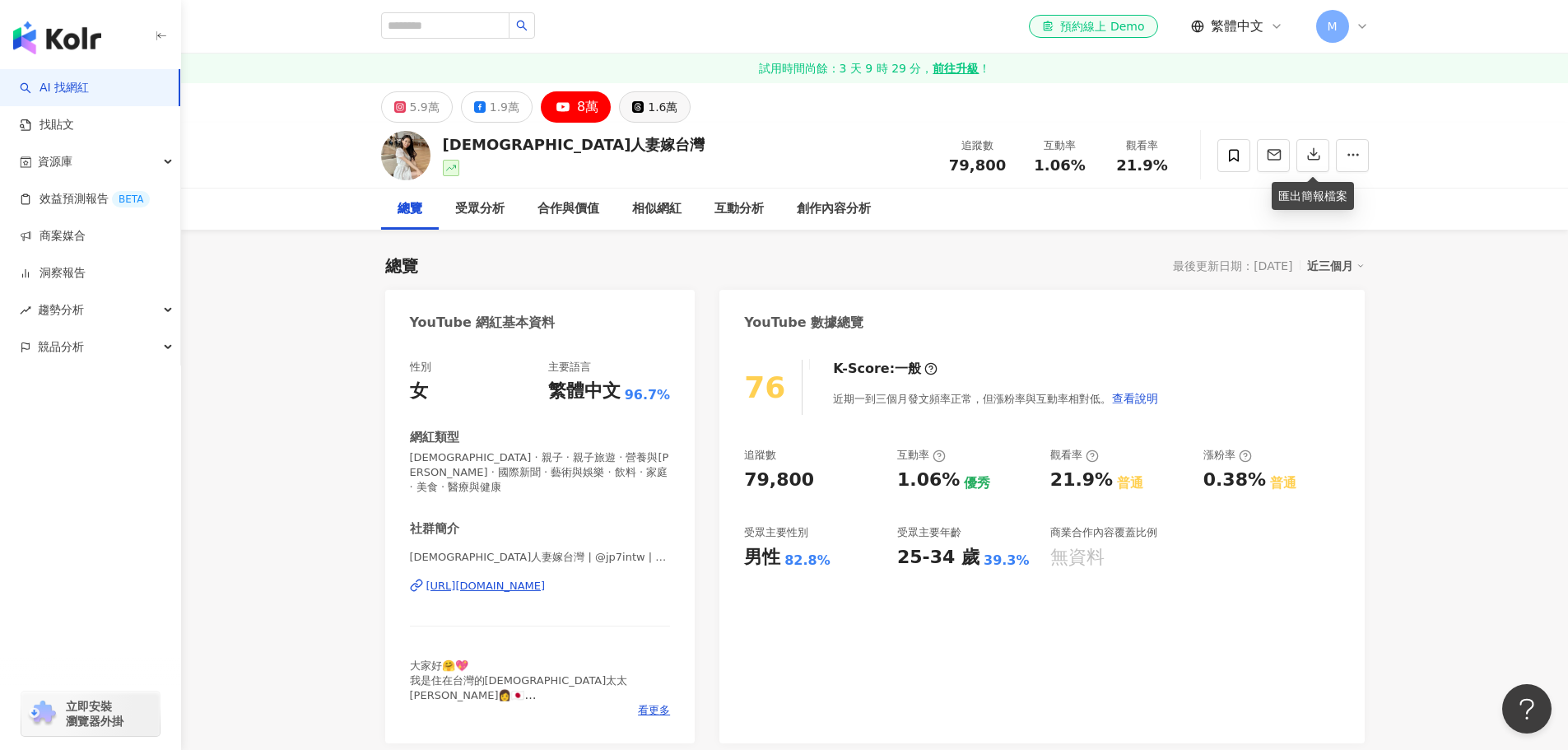
click at [636, 103] on icon at bounding box center [638, 107] width 11 height 11
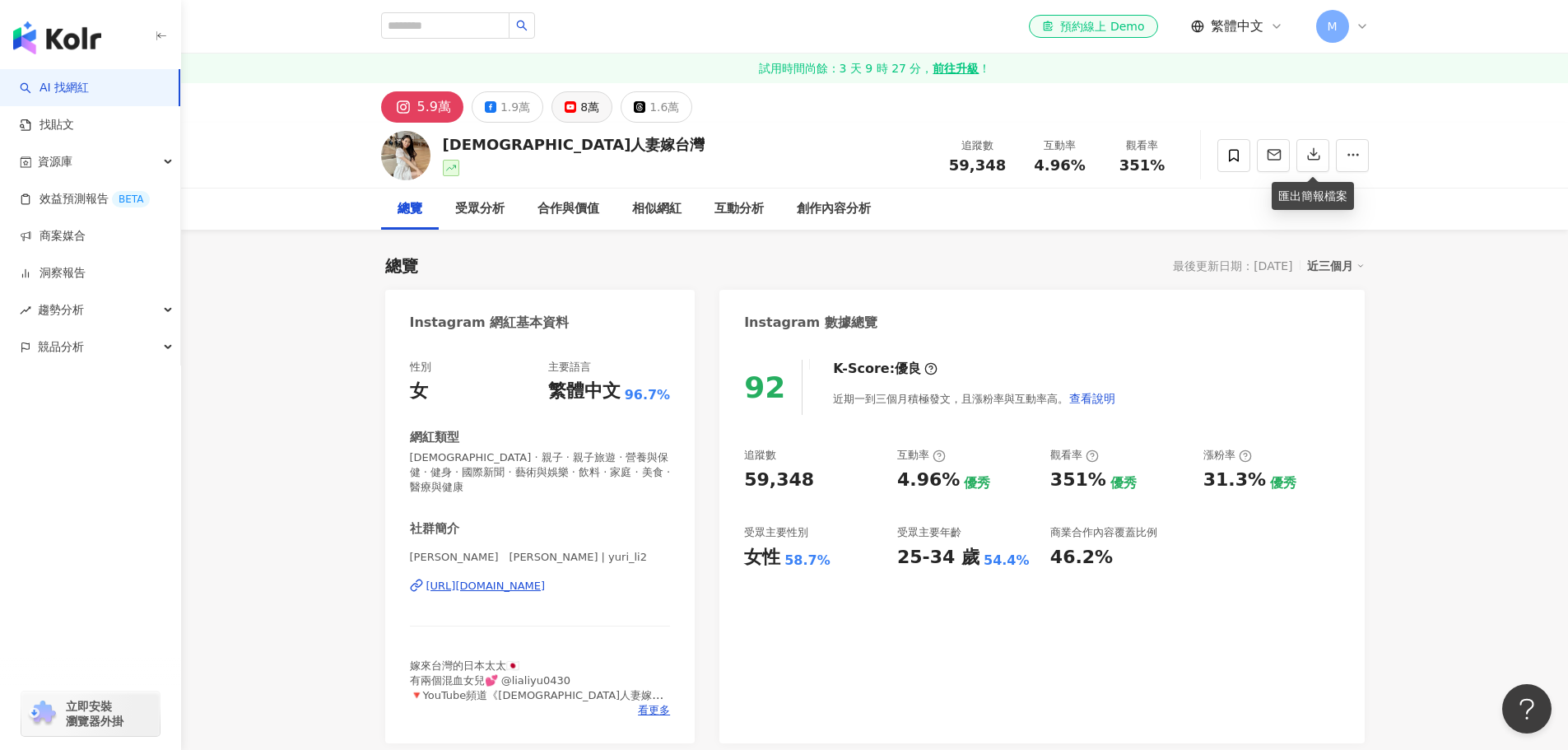
click at [556, 99] on button "8萬" at bounding box center [582, 107] width 61 height 32
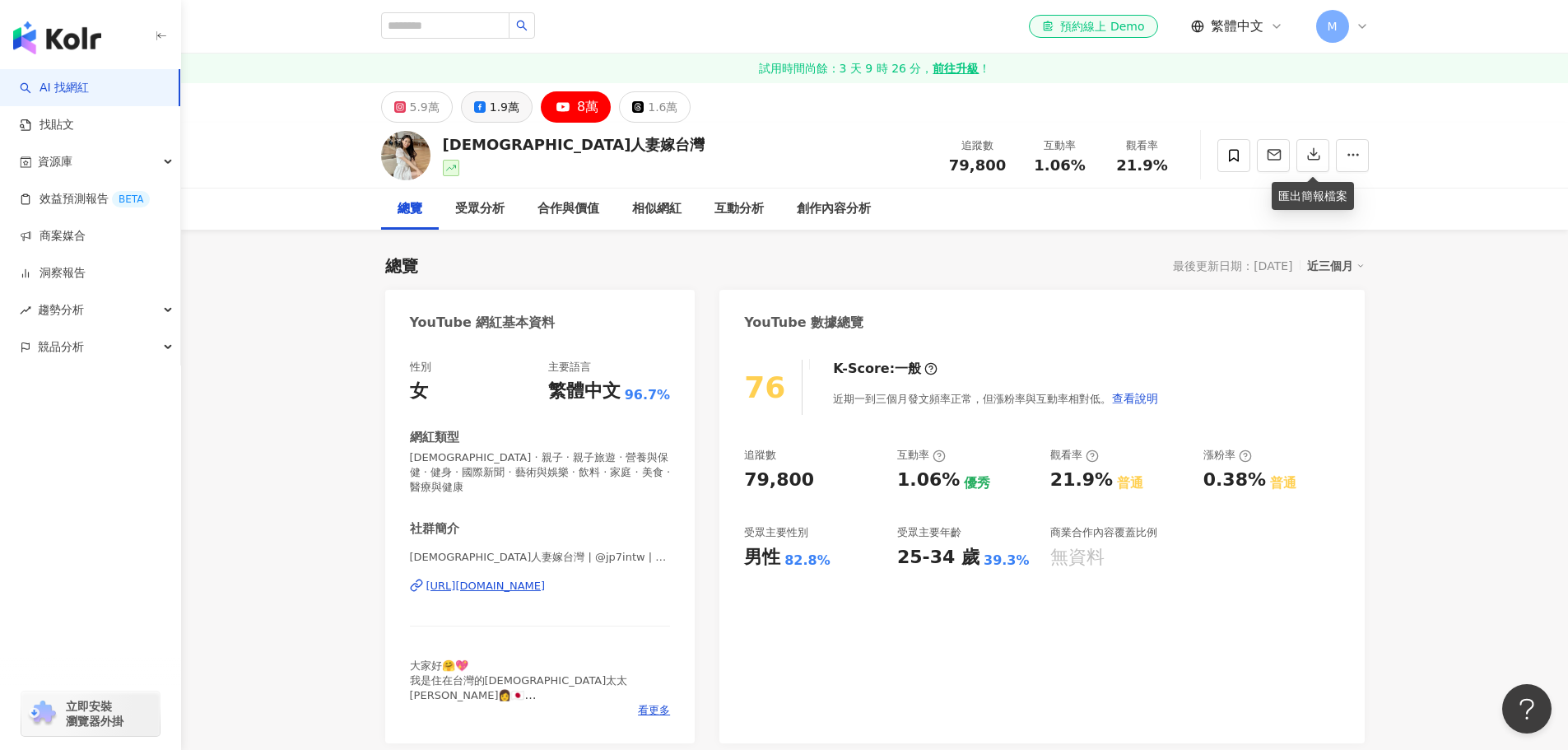
click at [490, 105] on div "1.9萬" at bounding box center [504, 107] width 30 height 23
